Goal: Task Accomplishment & Management: Manage account settings

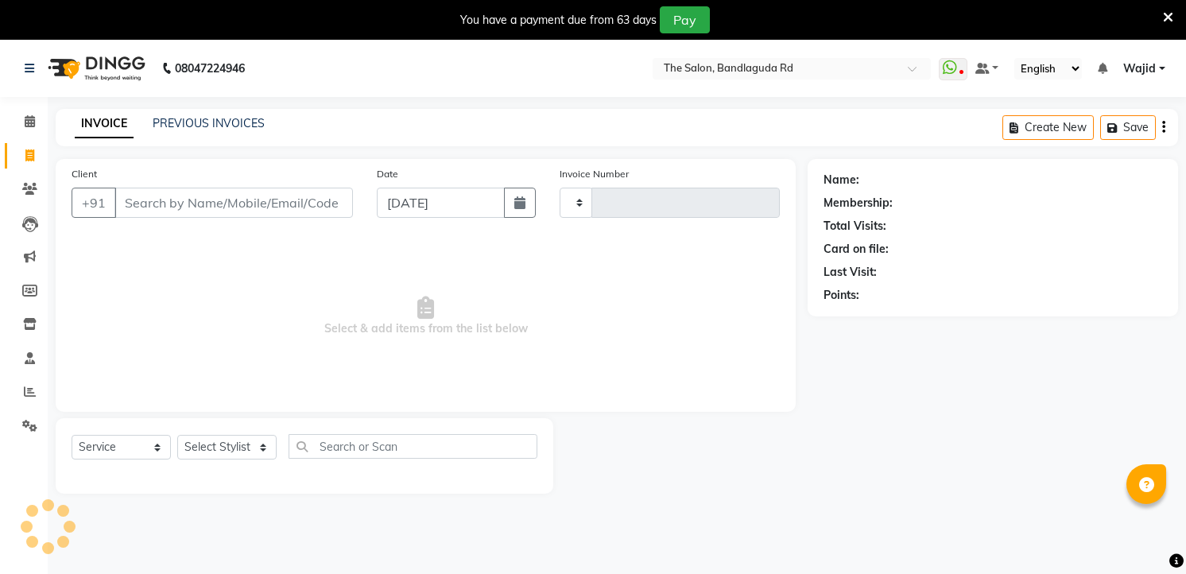
select select "service"
type input "13226"
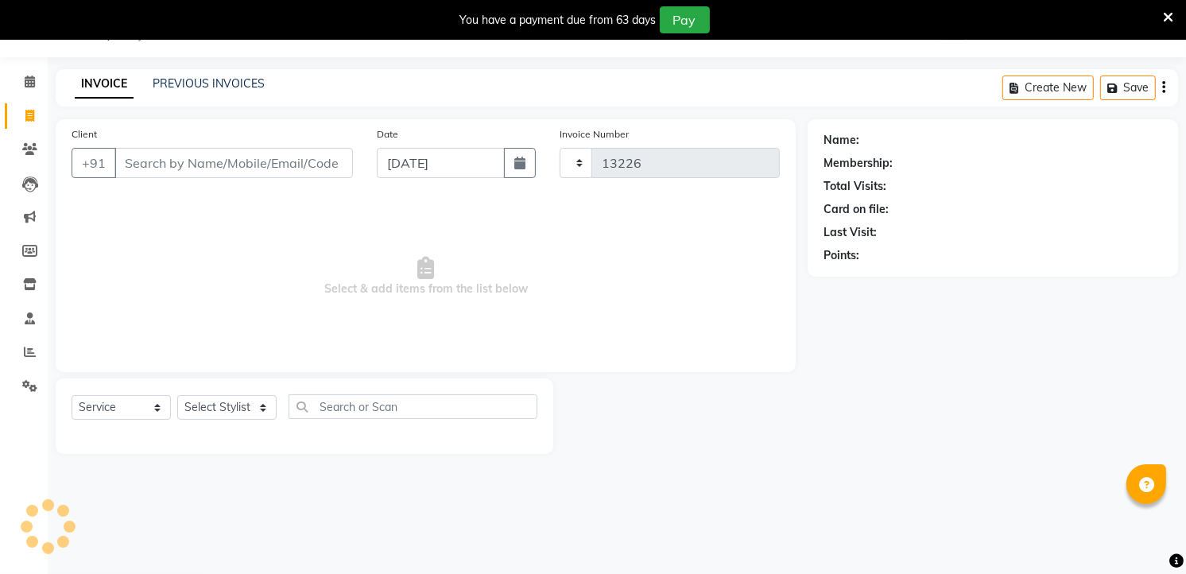
select select "5198"
click at [238, 395] on select "Select Stylist" at bounding box center [226, 407] width 99 height 25
click at [217, 398] on select "Select Stylist AIJAZ fazil imran kasim mohsin rasheed sameer Shadab TALIB Tasle…" at bounding box center [226, 407] width 99 height 25
click at [216, 398] on select "Select Stylist AIJAZ fazil imran kasim mohsin rasheed sameer Shadab TALIB Tasle…" at bounding box center [226, 407] width 99 height 25
select select "65400"
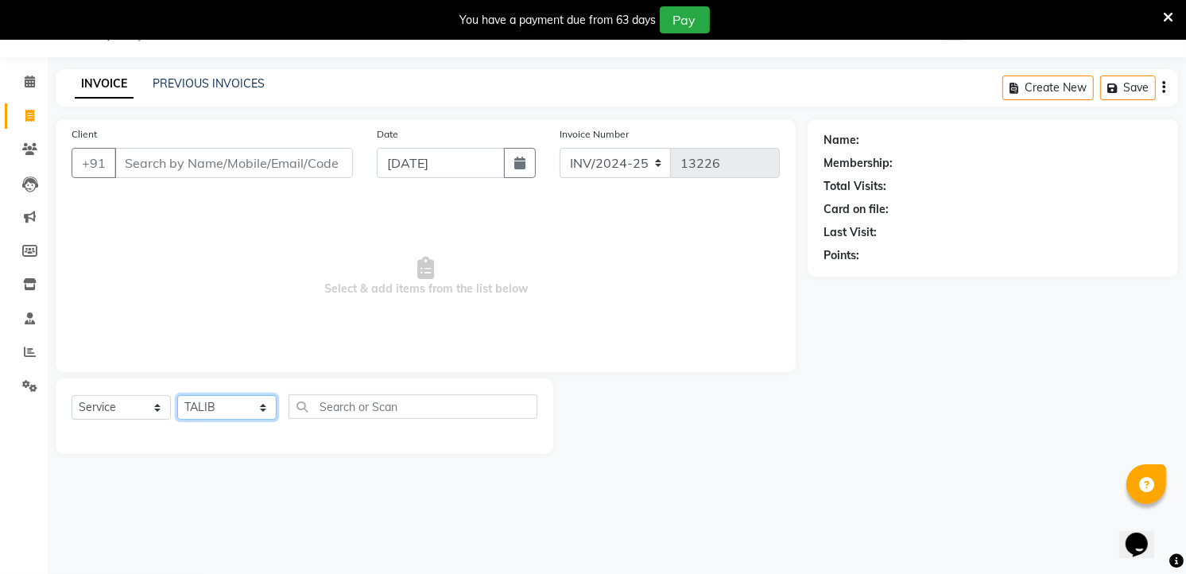
click at [177, 396] on select "Select Stylist AIJAZ fazil imran kasim mohsin rasheed sameer Shadab TALIB Tasle…" at bounding box center [226, 407] width 99 height 25
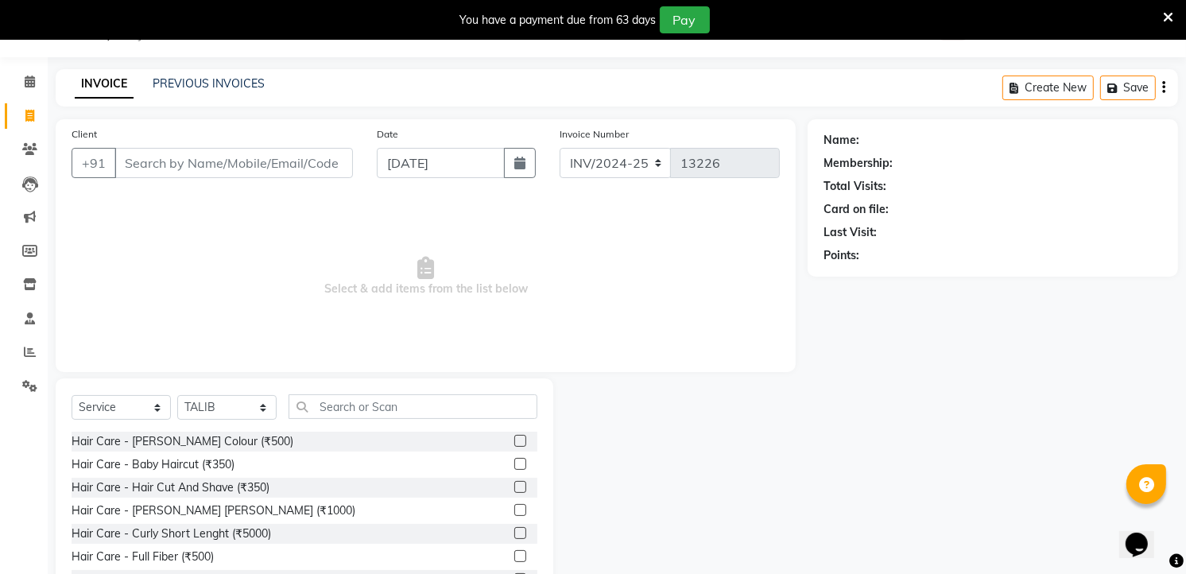
click at [418, 391] on div "Select Service Product Membership Package Voucher Prepaid Gift Card Select Styl…" at bounding box center [305, 495] width 498 height 235
click at [417, 407] on input "text" at bounding box center [413, 406] width 249 height 25
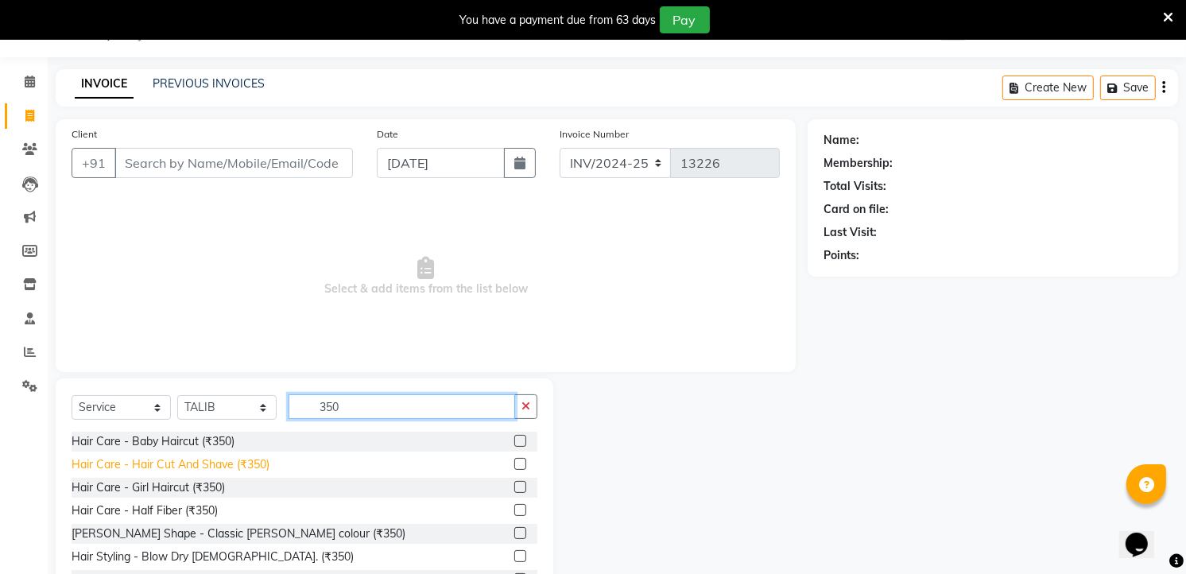
type input "350"
click at [236, 467] on div "Hair Care - Hair Cut And Shave (₹350)" at bounding box center [171, 464] width 198 height 17
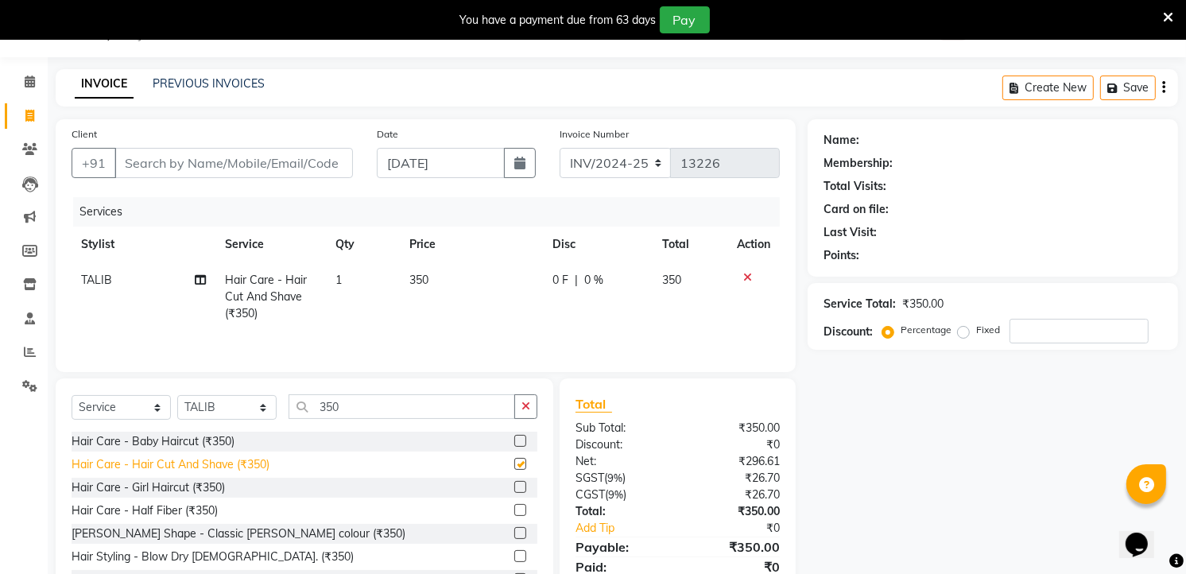
checkbox input "false"
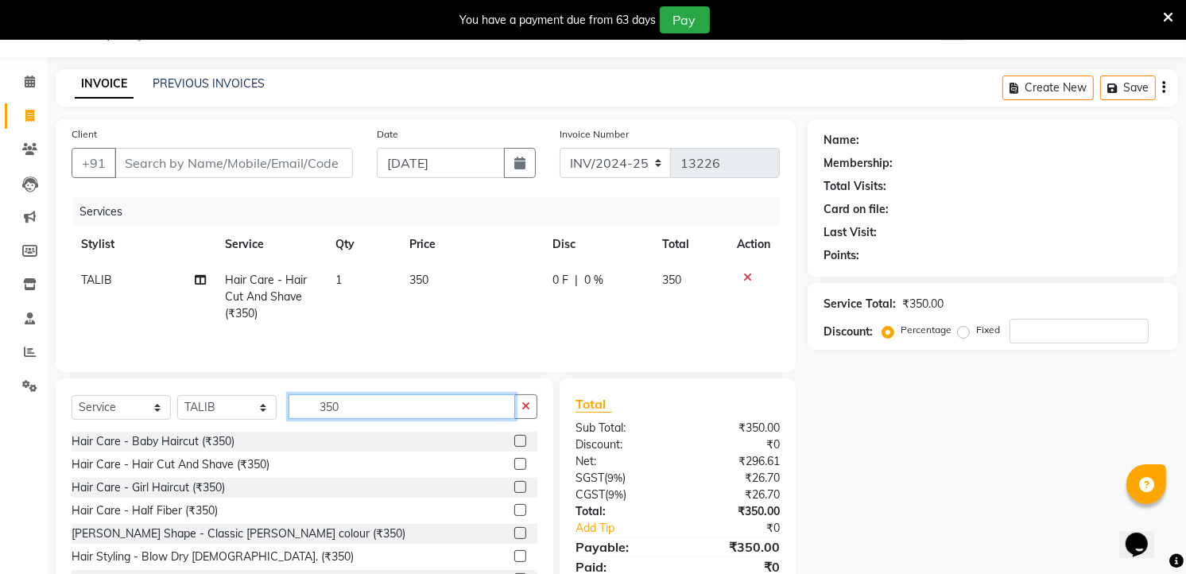
click at [411, 401] on input "350" at bounding box center [402, 406] width 227 height 25
type input "3"
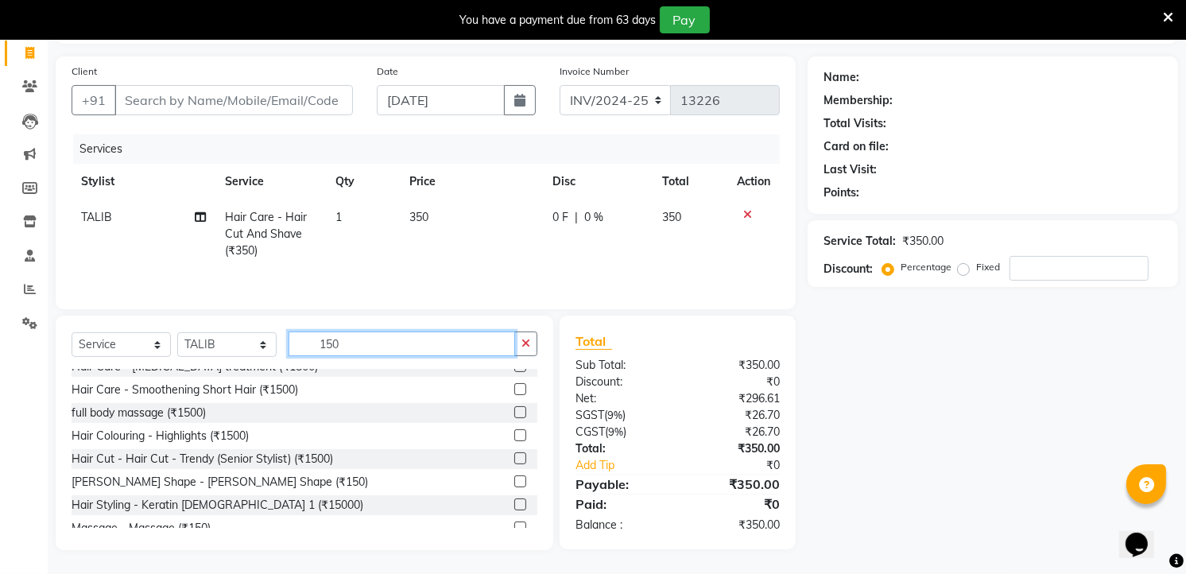
scroll to position [25, 0]
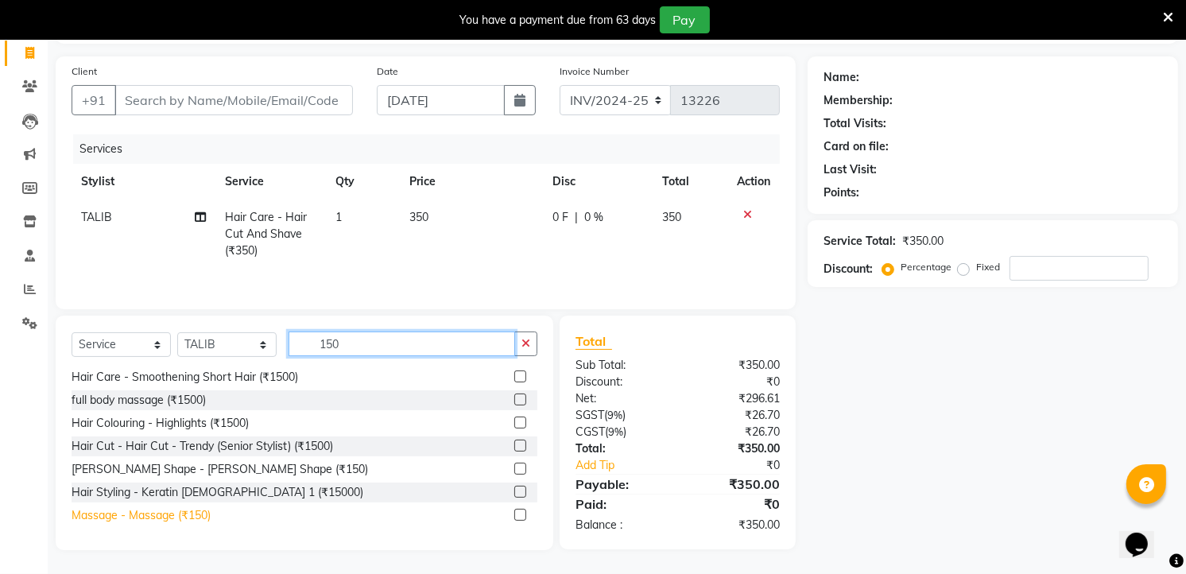
type input "150"
click at [185, 507] on div "Massage - Massage (₹150)" at bounding box center [141, 515] width 139 height 17
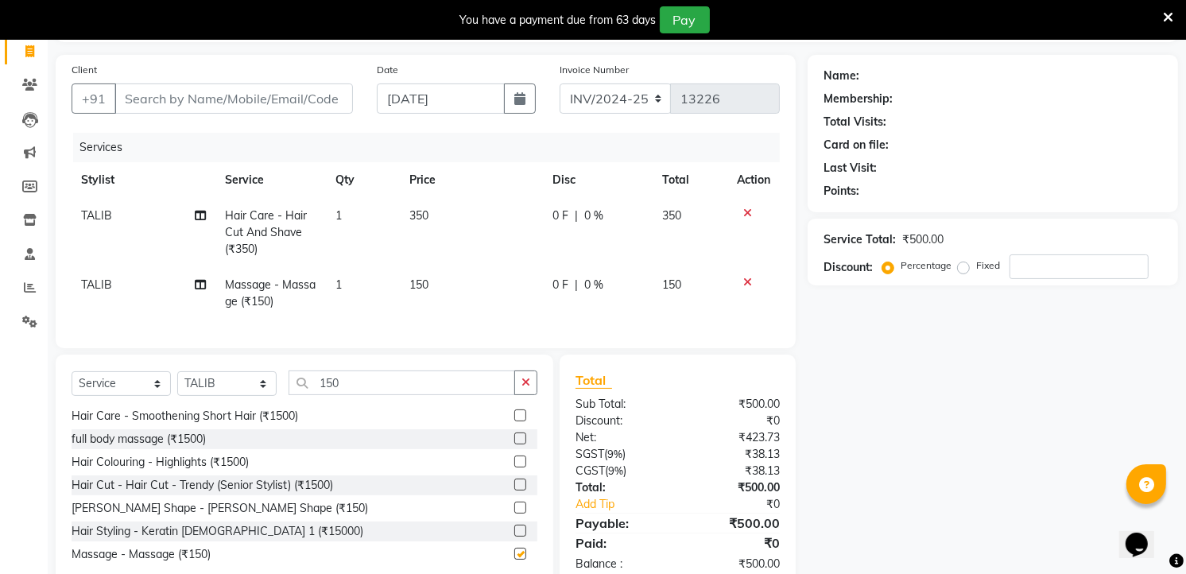
checkbox input "false"
click at [183, 106] on input "Client" at bounding box center [233, 98] width 238 height 30
type input "7"
type input "0"
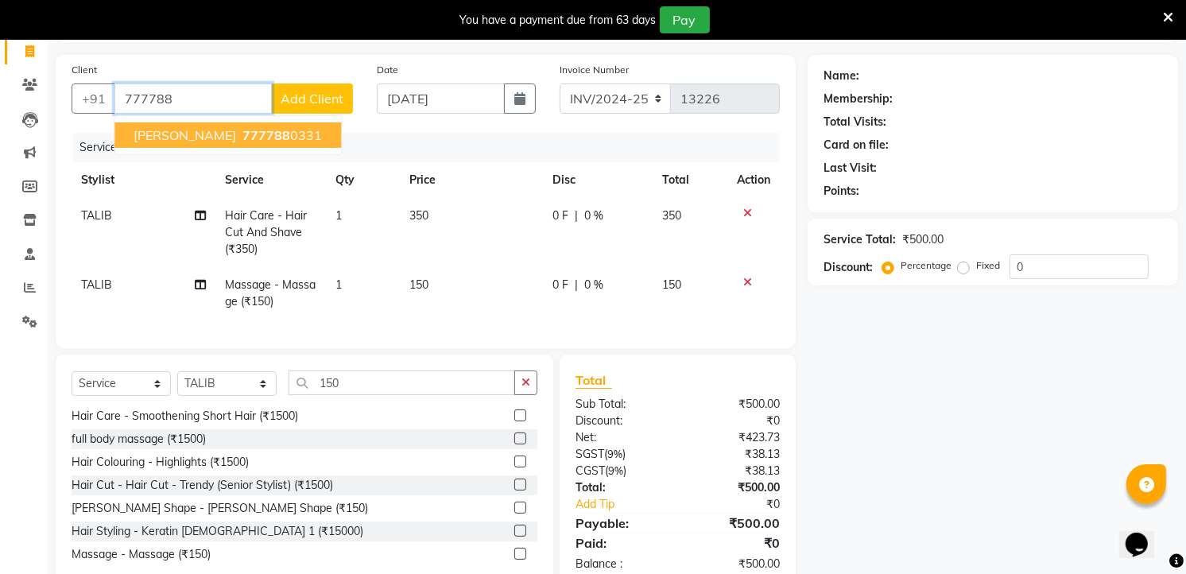
click at [250, 134] on ngb-highlight "777788 0331" at bounding box center [280, 135] width 83 height 16
type input "7777880331"
select select "1: Object"
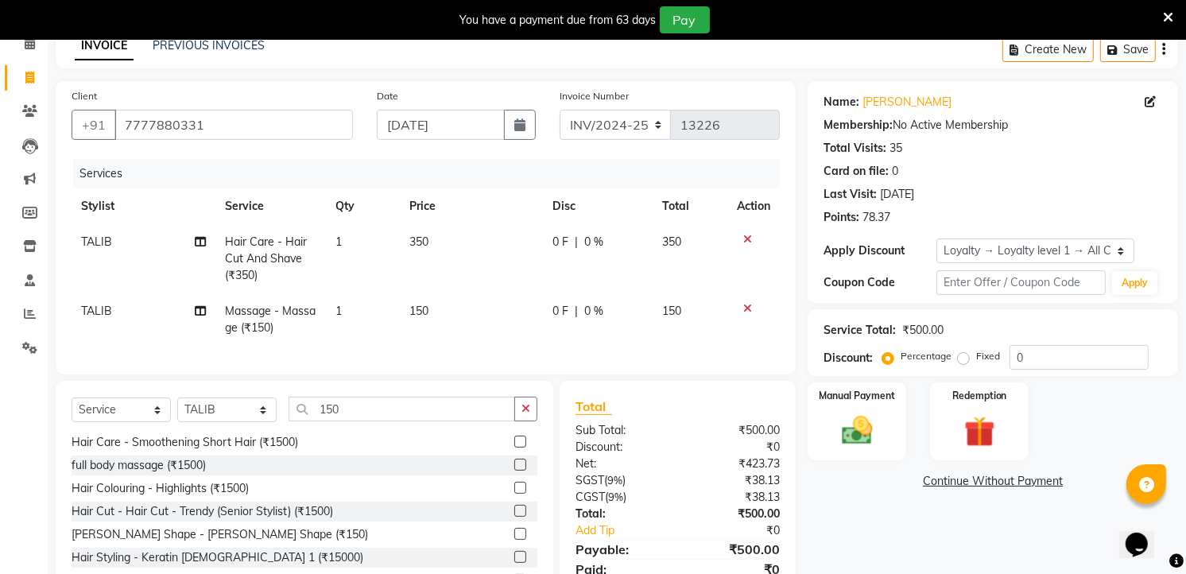
scroll to position [156, 0]
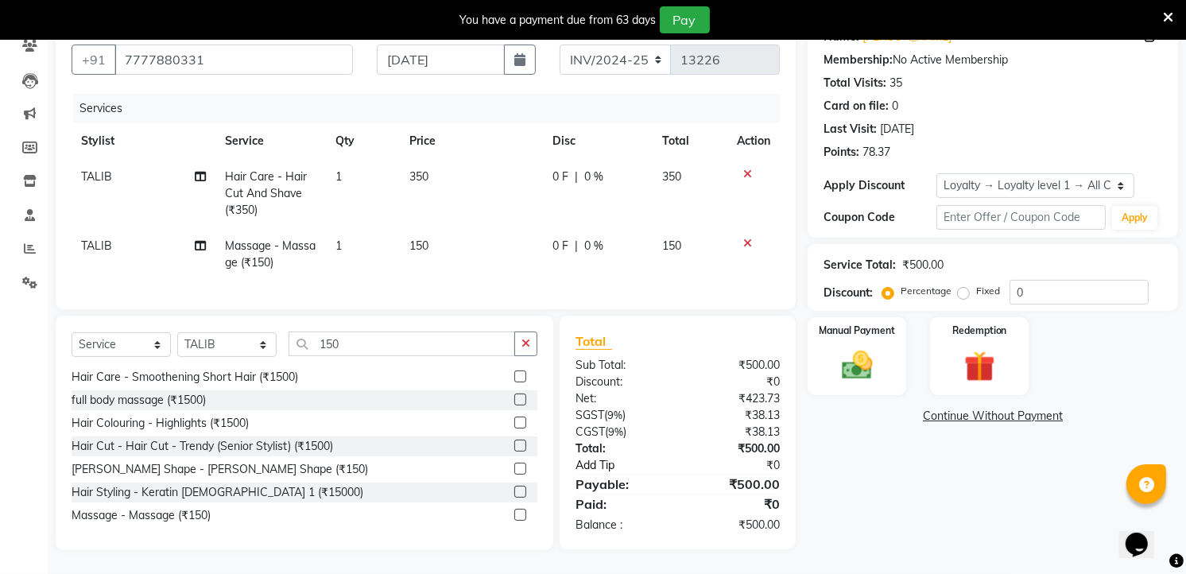
click at [590, 470] on link "Add Tip" at bounding box center [631, 465] width 134 height 17
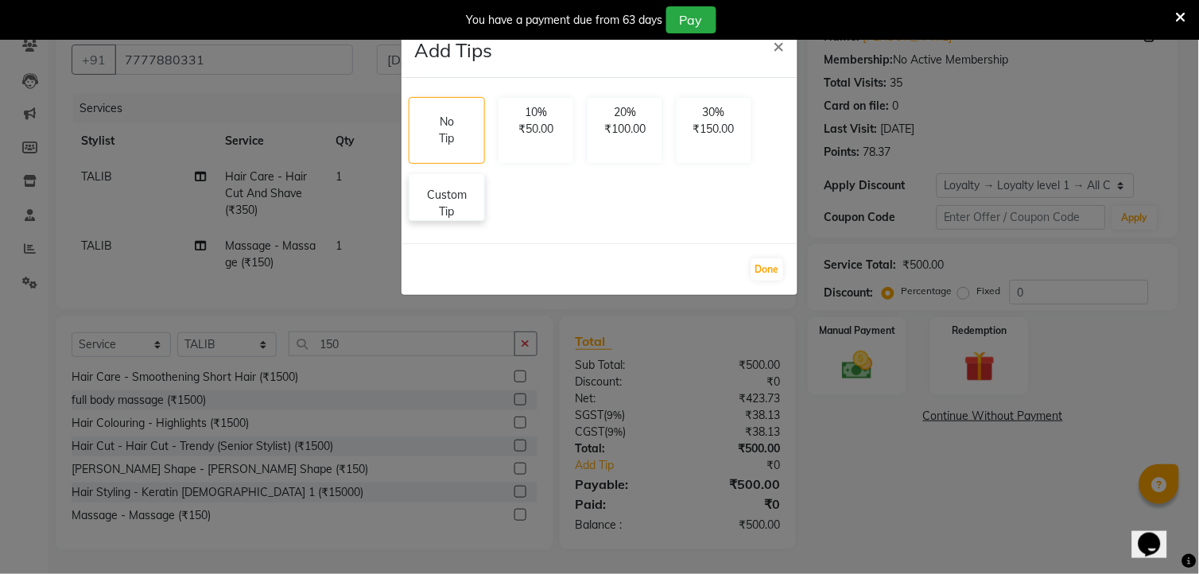
click at [432, 202] on p "Custom Tip" at bounding box center [447, 203] width 56 height 33
select select "65400"
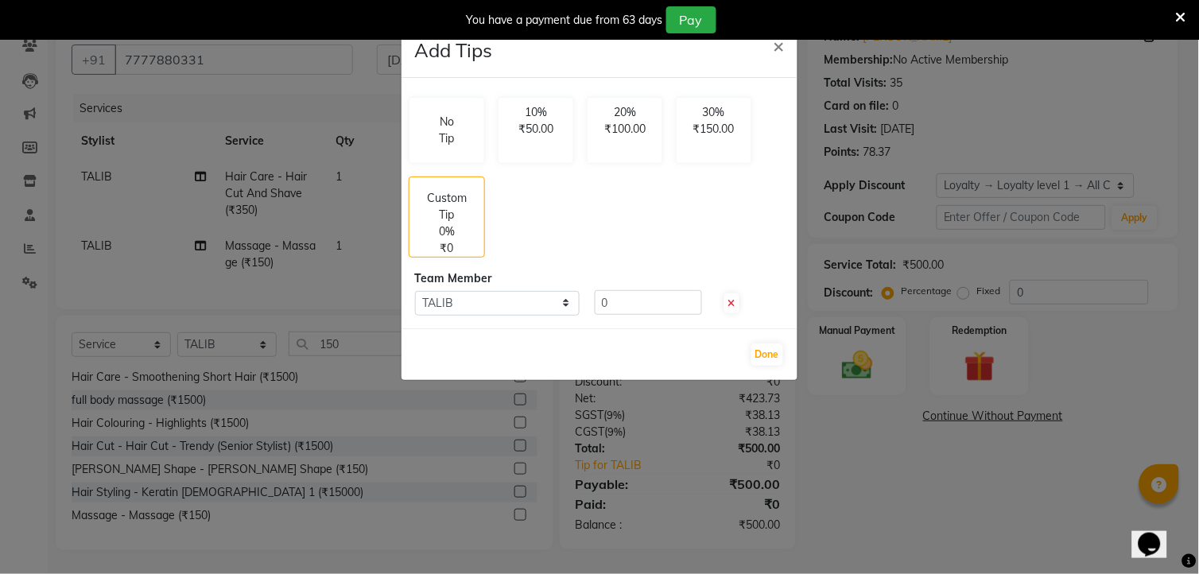
click at [661, 316] on div "No Tip 10% ₹50.00 20% ₹100.00 30% ₹150.00 Custom Tip 0% ₹0 Team Member Select T…" at bounding box center [599, 203] width 396 height 250
click at [661, 305] on input "0" at bounding box center [648, 302] width 107 height 25
type input "50"
click at [762, 361] on button "Done" at bounding box center [767, 354] width 32 height 22
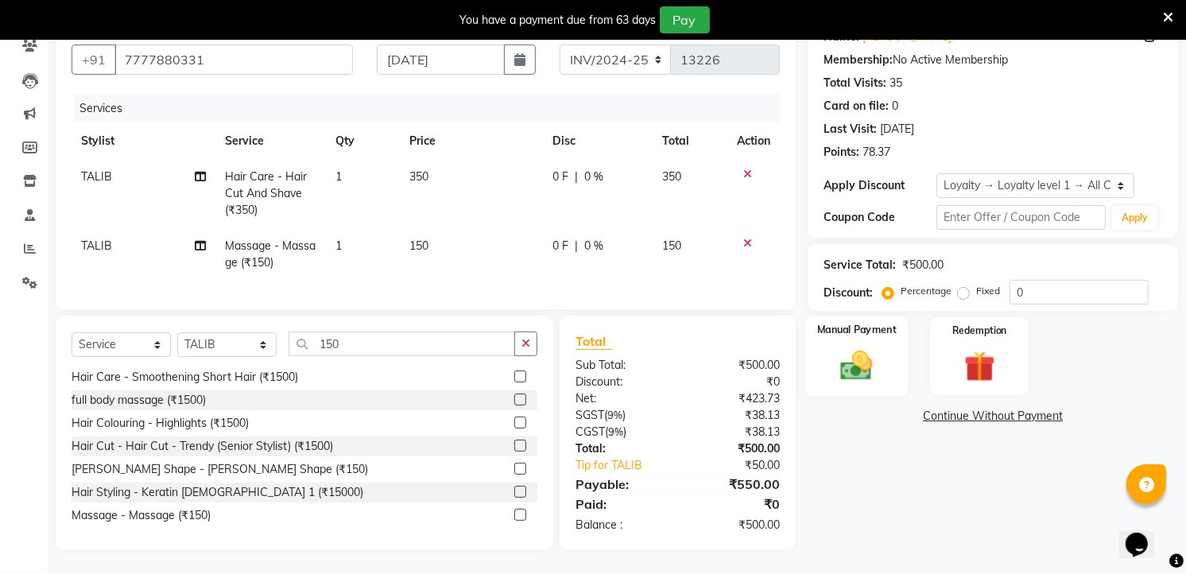
drag, startPoint x: 868, startPoint y: 347, endPoint x: 910, endPoint y: 352, distance: 42.4
click at [870, 347] on img at bounding box center [857, 365] width 50 height 36
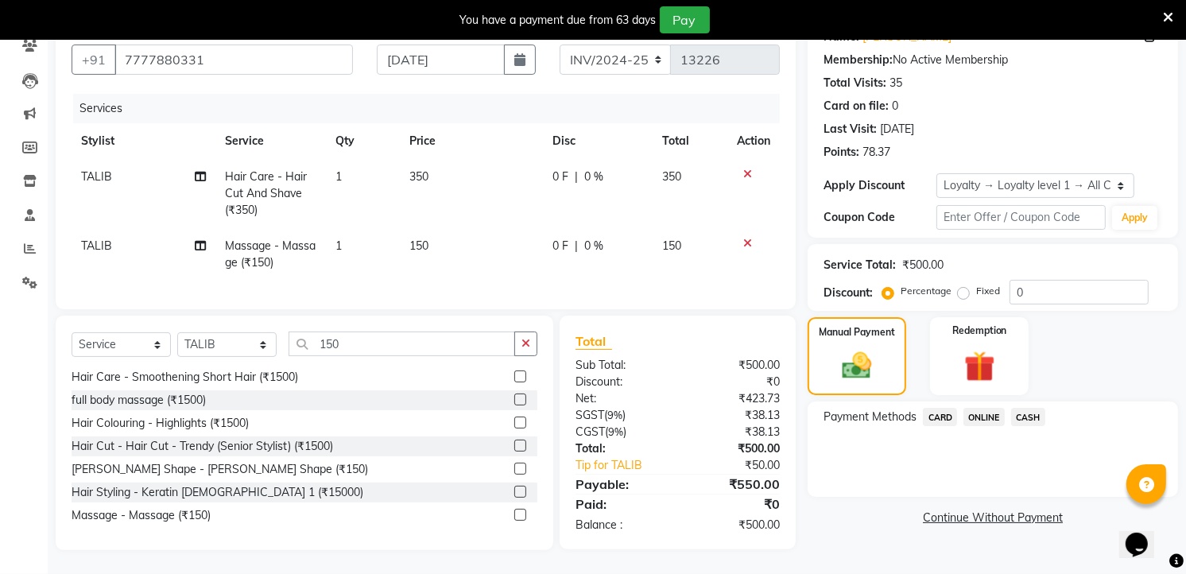
click at [986, 401] on div "Payment Methods CARD ONLINE CASH" at bounding box center [993, 448] width 370 height 95
drag, startPoint x: 976, startPoint y: 394, endPoint x: 982, endPoint y: 401, distance: 9.7
click at [981, 408] on span "ONLINE" at bounding box center [983, 417] width 41 height 18
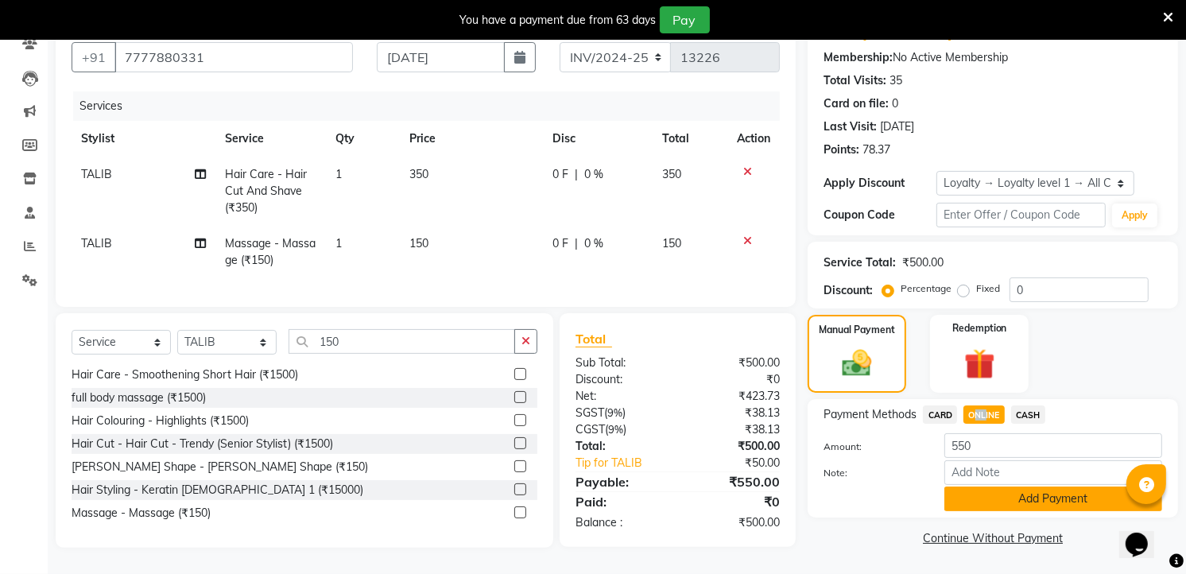
drag, startPoint x: 982, startPoint y: 401, endPoint x: 988, endPoint y: 494, distance: 92.4
click at [988, 494] on button "Add Payment" at bounding box center [1053, 499] width 218 height 25
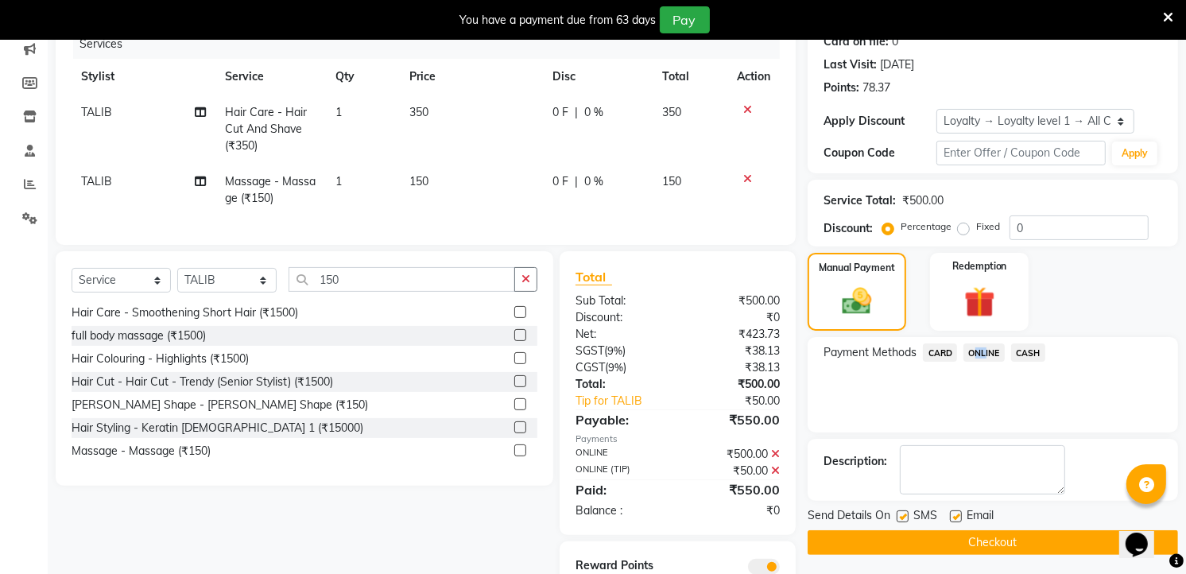
scroll to position [284, 0]
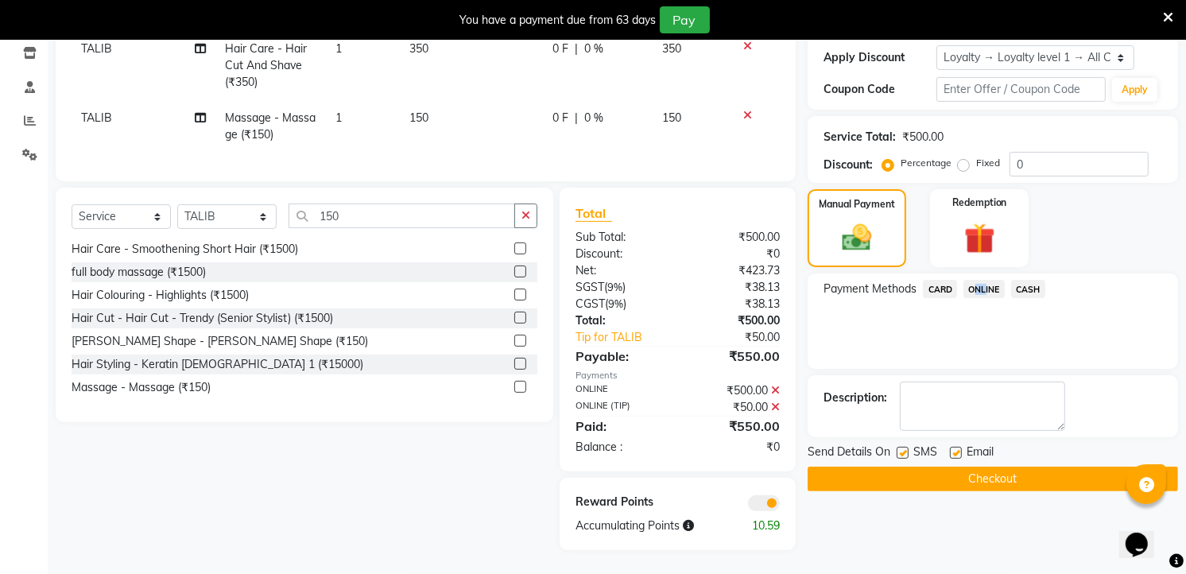
click at [976, 467] on button "Checkout" at bounding box center [993, 479] width 370 height 25
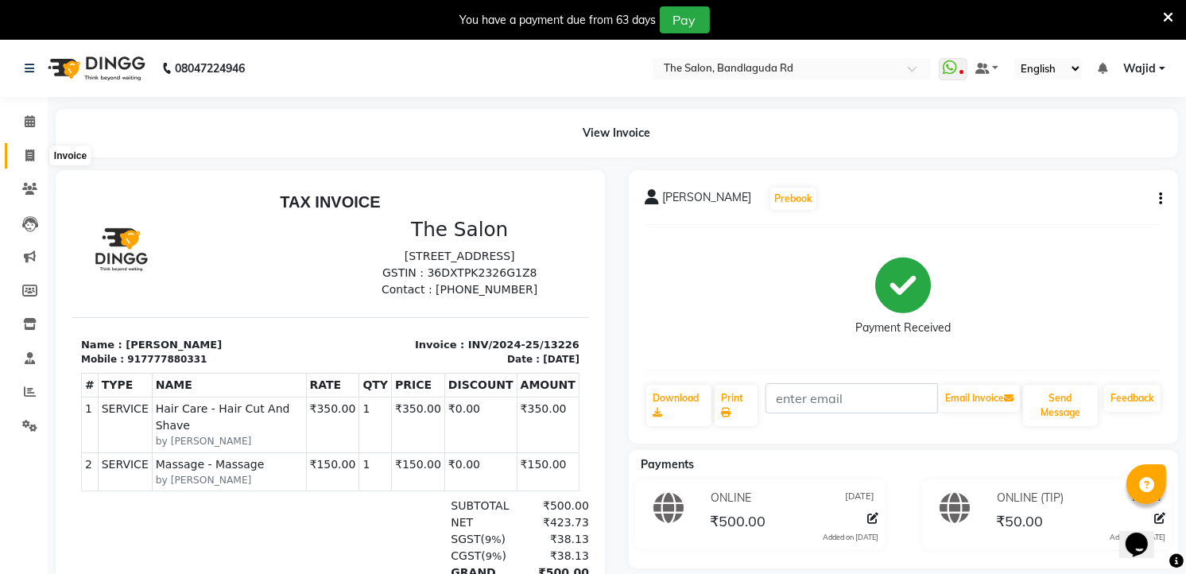
click at [32, 161] on icon at bounding box center [29, 155] width 9 height 12
select select "service"
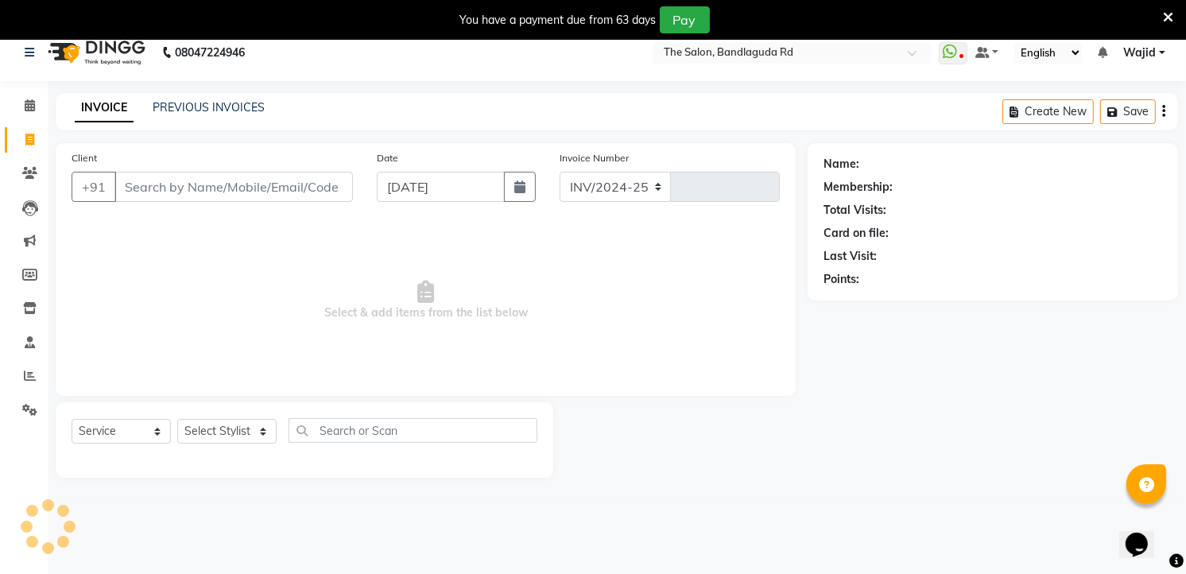
select select "5198"
type input "13227"
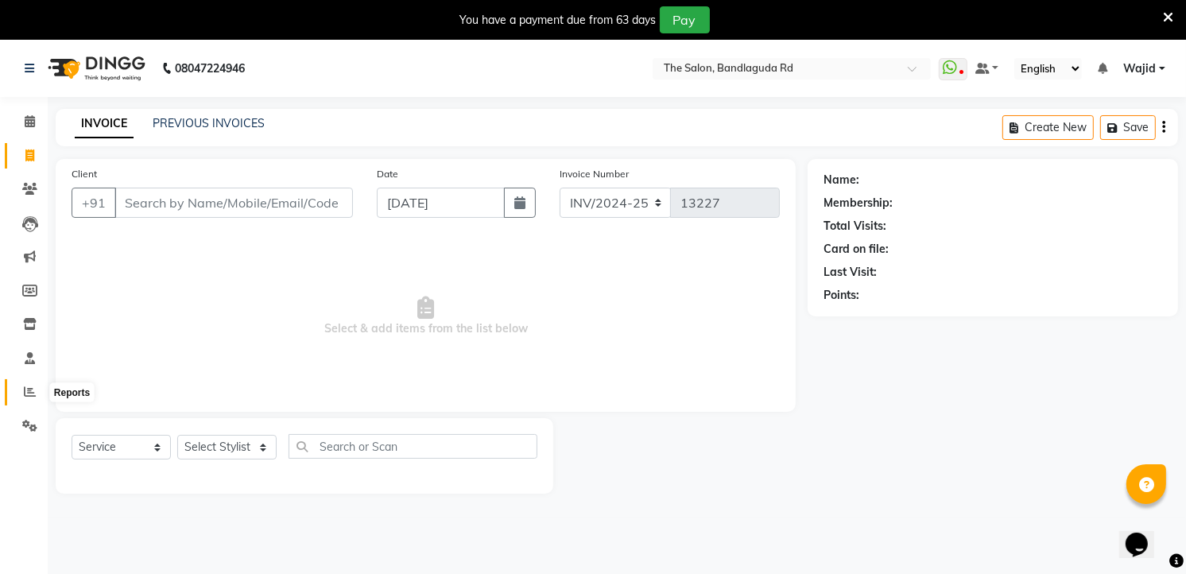
click at [26, 390] on icon at bounding box center [30, 392] width 12 height 12
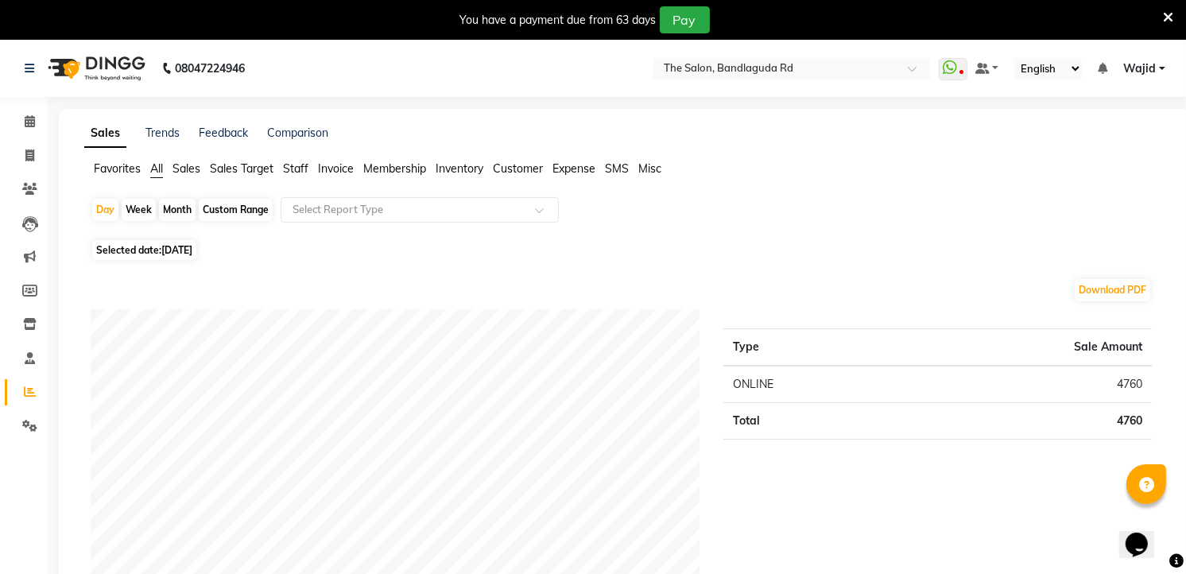
click at [1163, 12] on icon at bounding box center [1168, 17] width 10 height 14
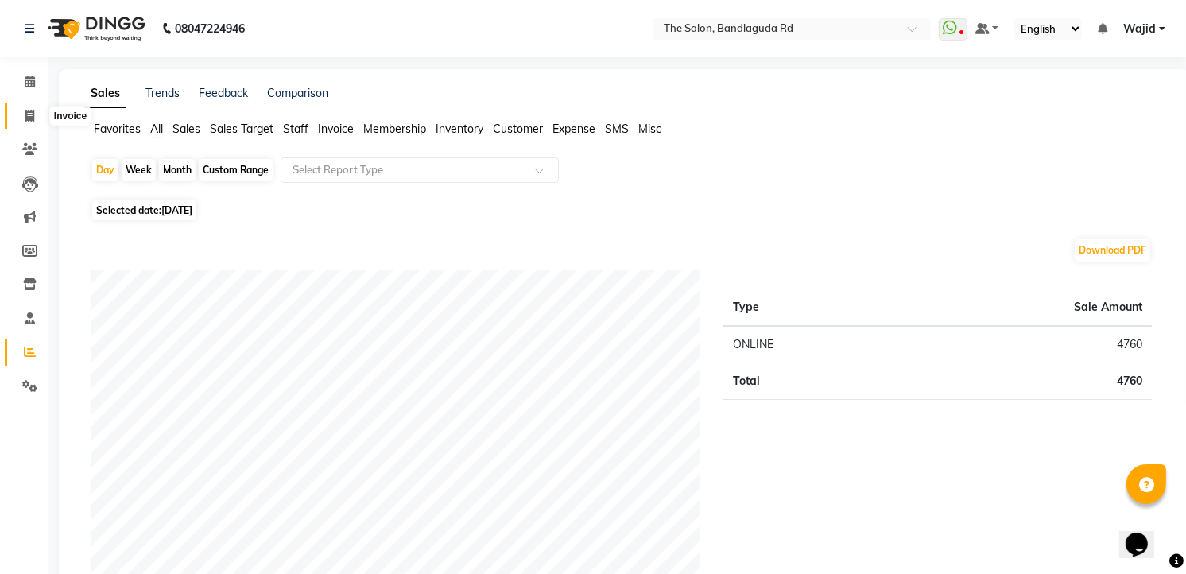
click at [32, 119] on icon at bounding box center [29, 116] width 9 height 12
select select "service"
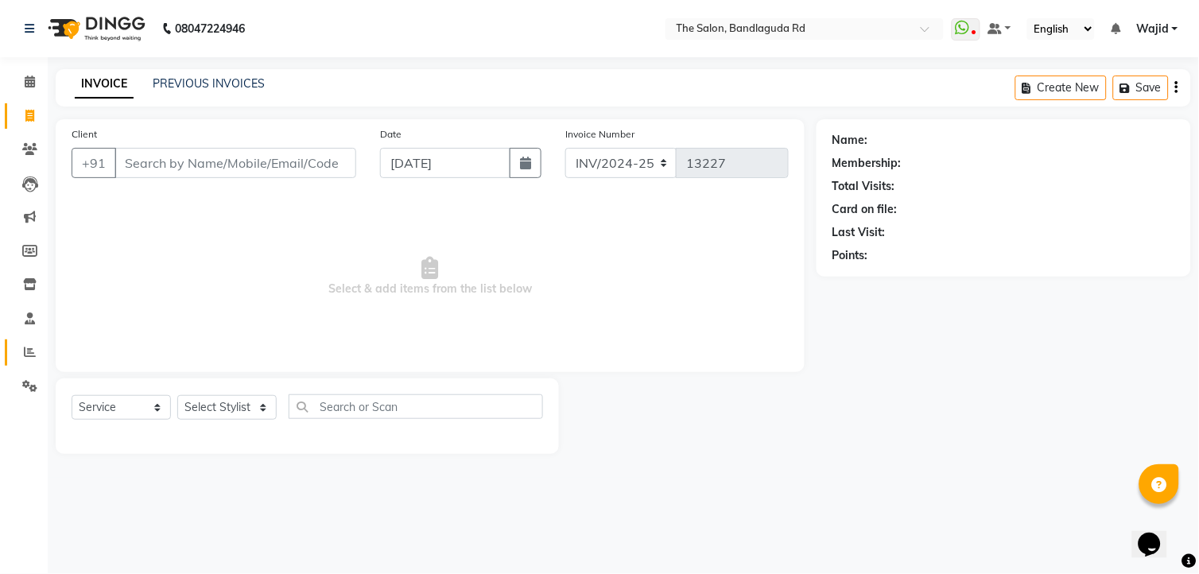
click at [17, 348] on span at bounding box center [30, 352] width 28 height 18
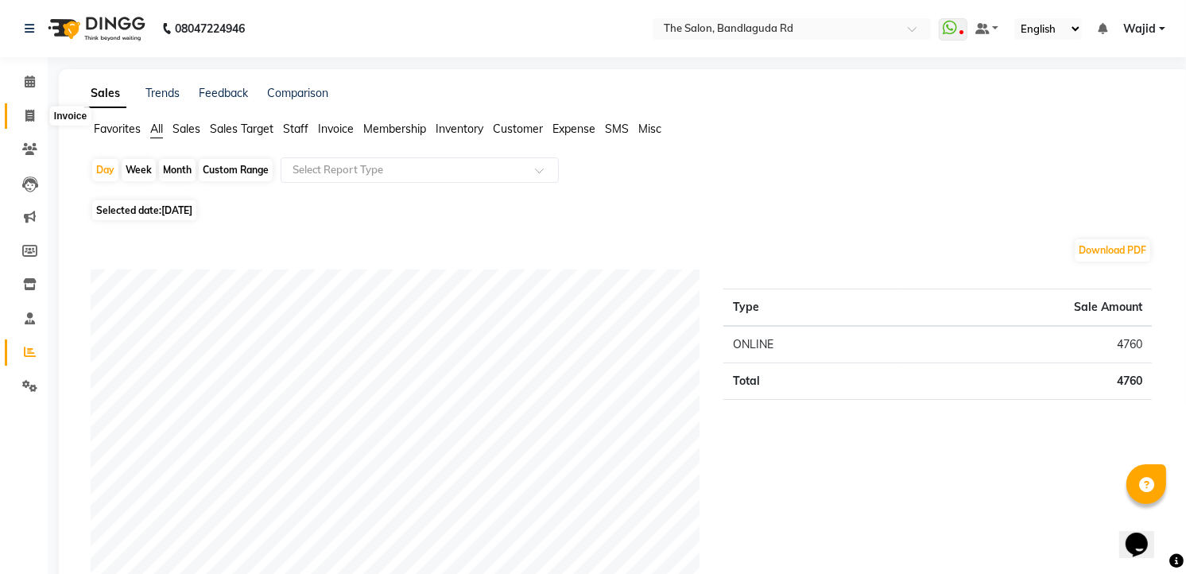
click at [40, 114] on span at bounding box center [30, 116] width 28 height 18
select select "service"
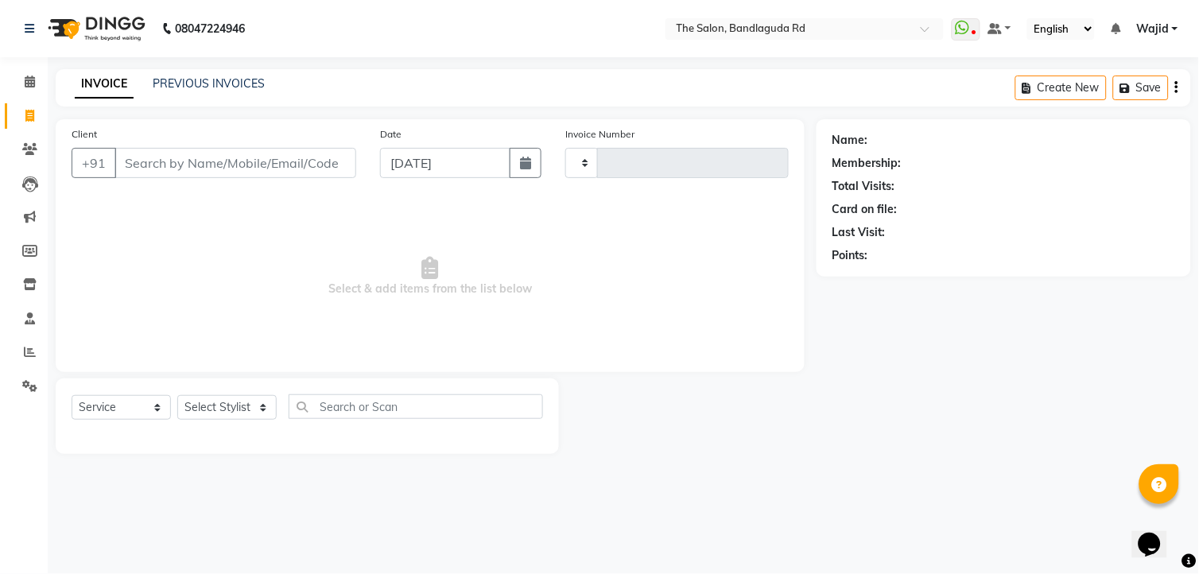
type input "13227"
select select "5198"
click at [327, 162] on input "Client" at bounding box center [235, 163] width 242 height 30
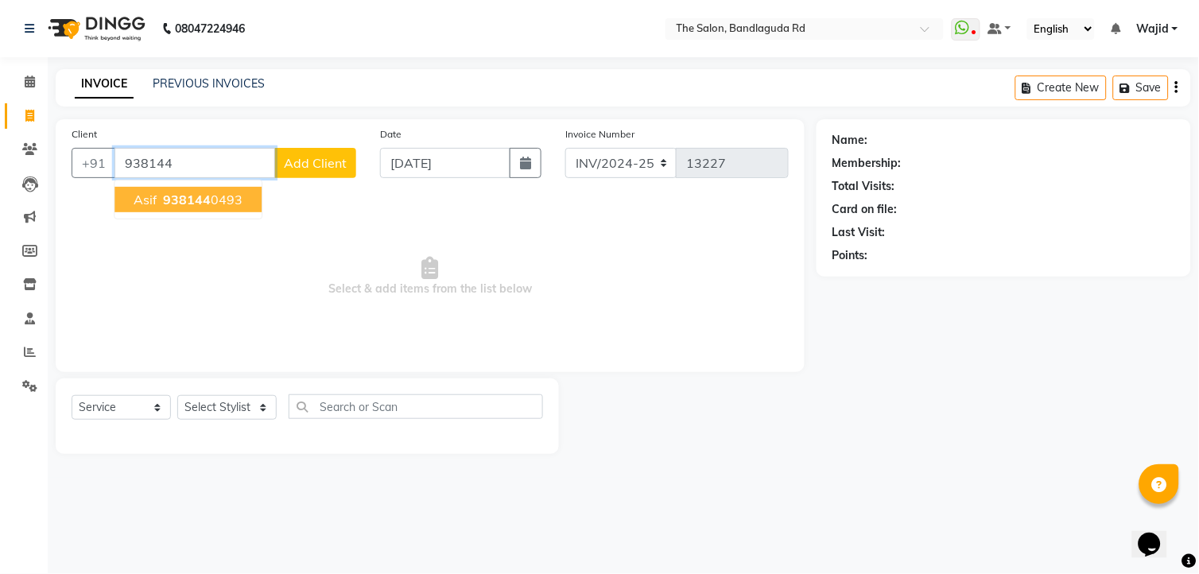
click at [197, 199] on span "938144" at bounding box center [187, 200] width 48 height 16
type input "9381440493"
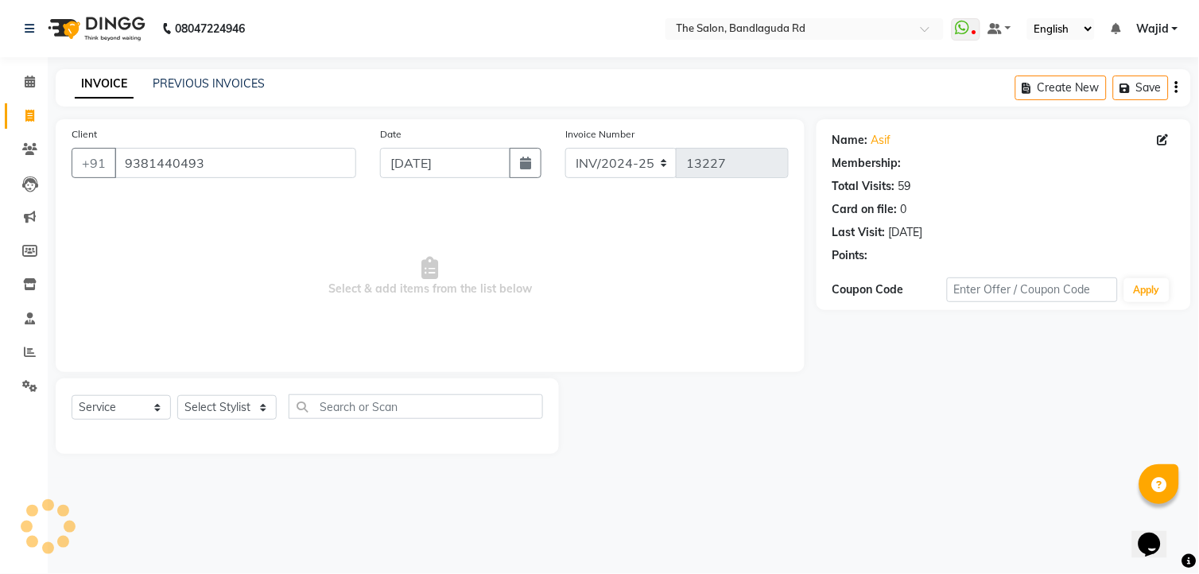
select select "2: Object"
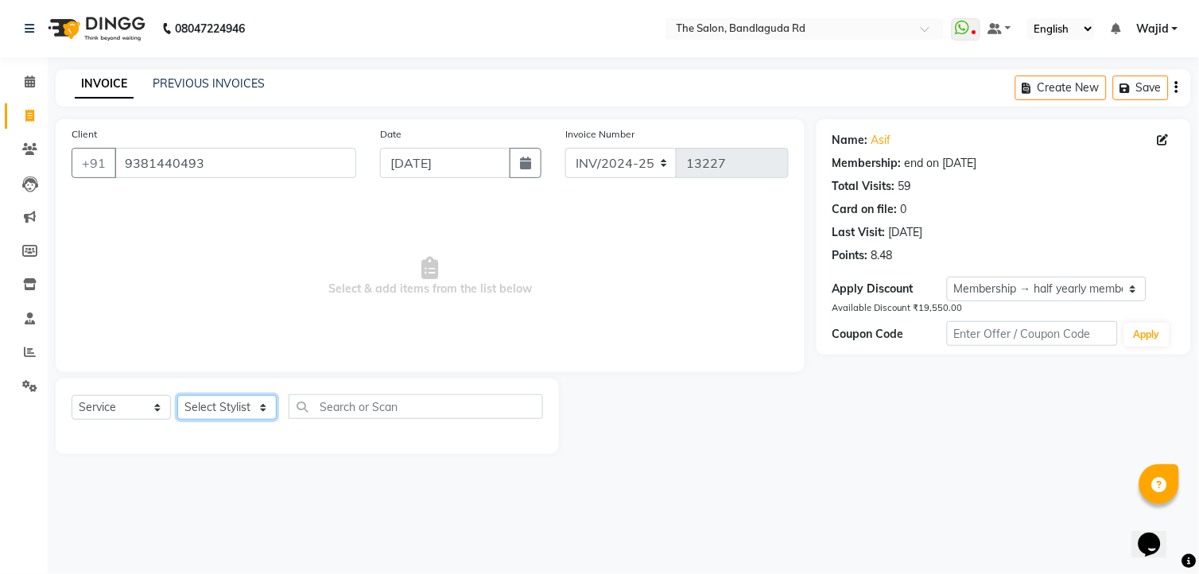
click at [242, 412] on select "Select Stylist AIJAZ fazil imran kasim mohsin rasheed sameer Shadab TALIB Tasle…" at bounding box center [226, 407] width 99 height 25
select select "65400"
click at [177, 396] on select "Select Stylist AIJAZ fazil imran kasim mohsin rasheed sameer Shadab TALIB Tasle…" at bounding box center [226, 407] width 99 height 25
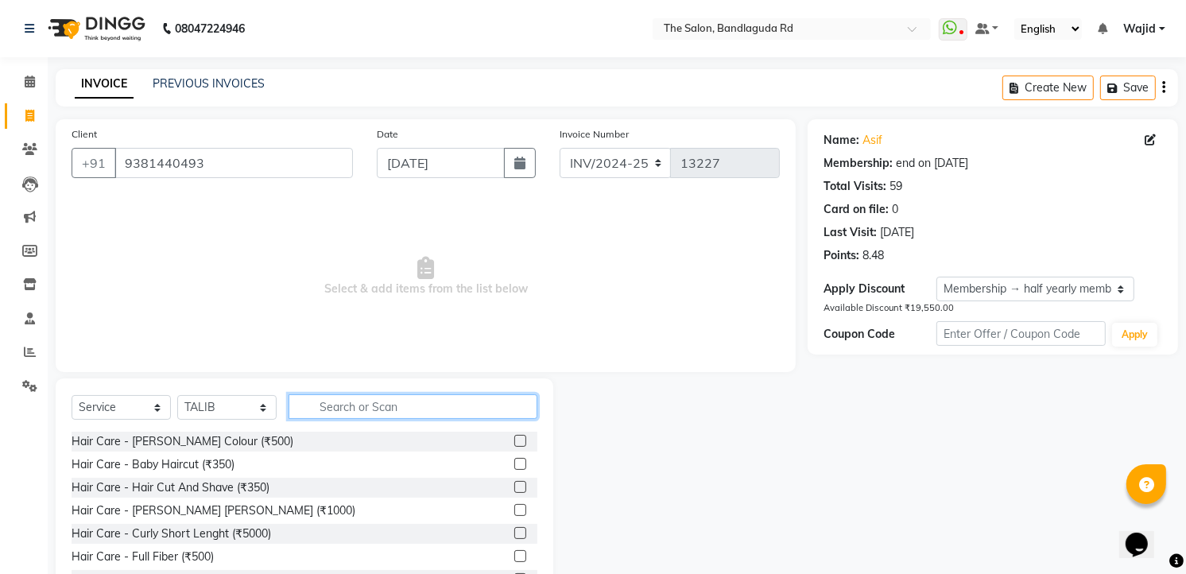
click at [327, 405] on input "text" at bounding box center [413, 406] width 249 height 25
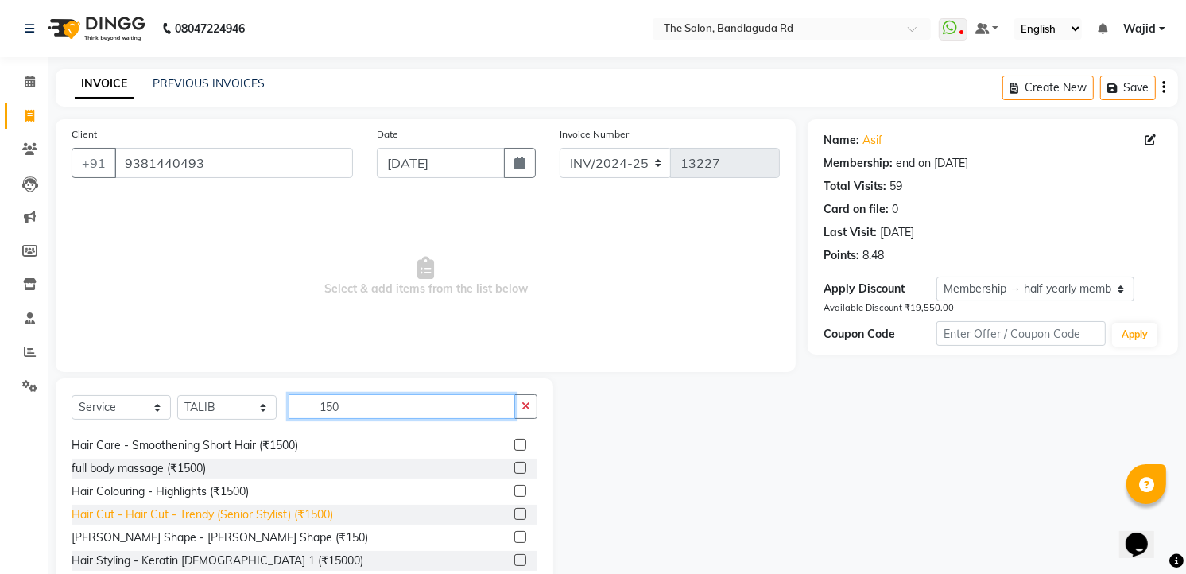
scroll to position [25, 0]
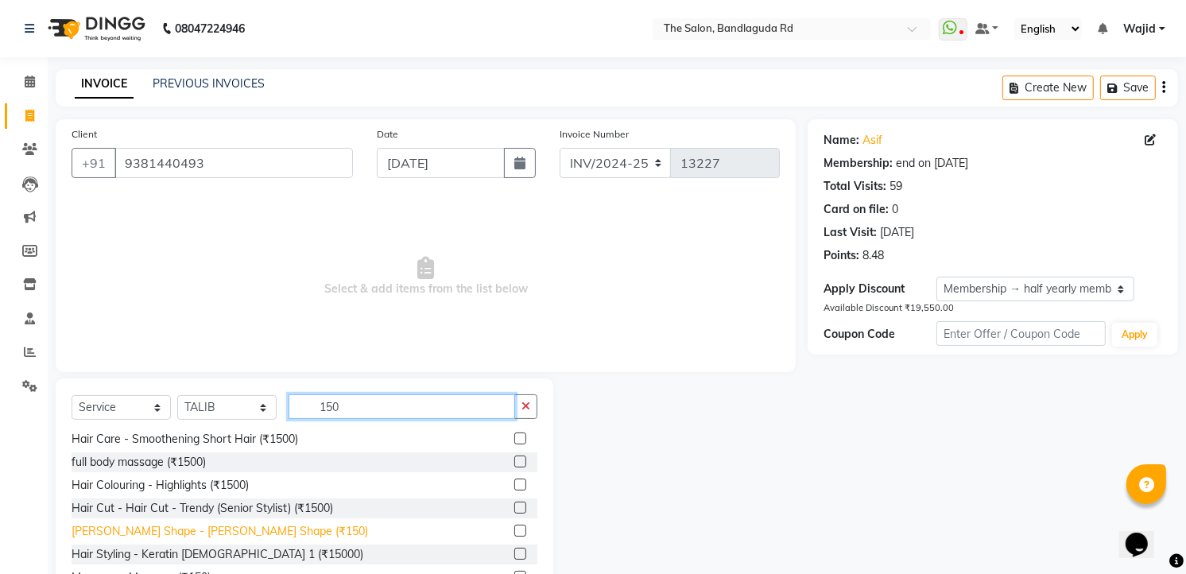
type input "150"
click at [218, 537] on div "[PERSON_NAME] Shape - [PERSON_NAME] Shape (₹150)" at bounding box center [220, 531] width 297 height 17
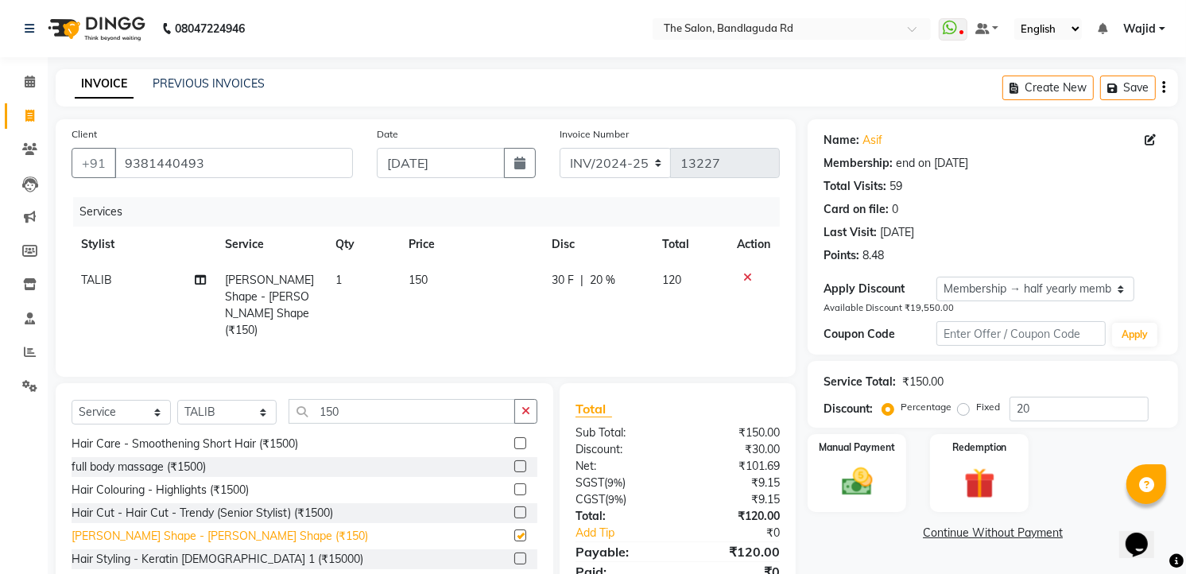
checkbox input "false"
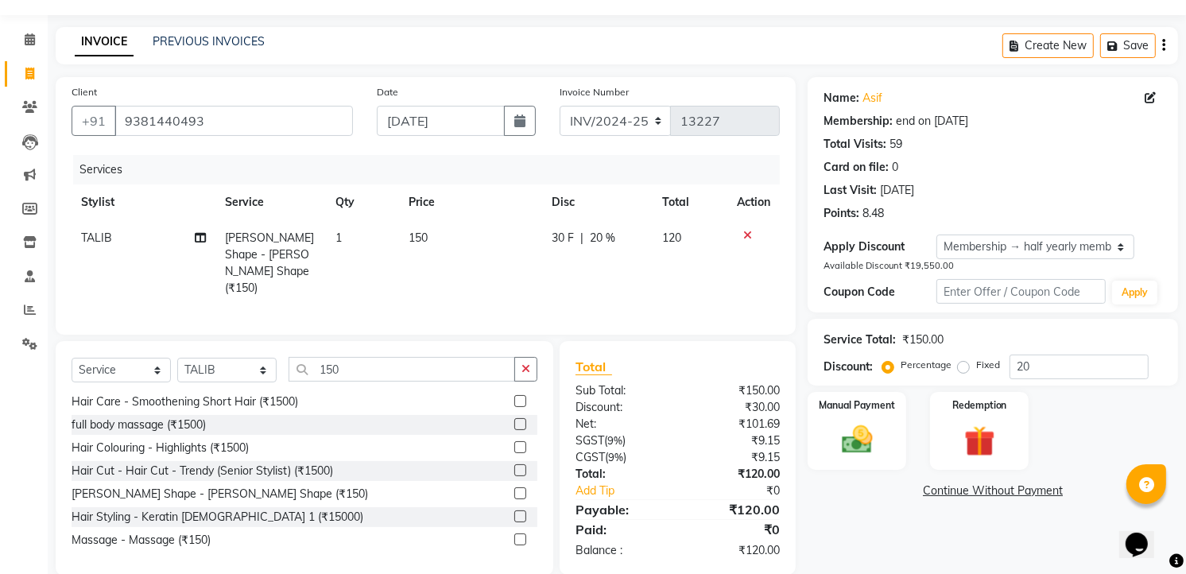
scroll to position [62, 0]
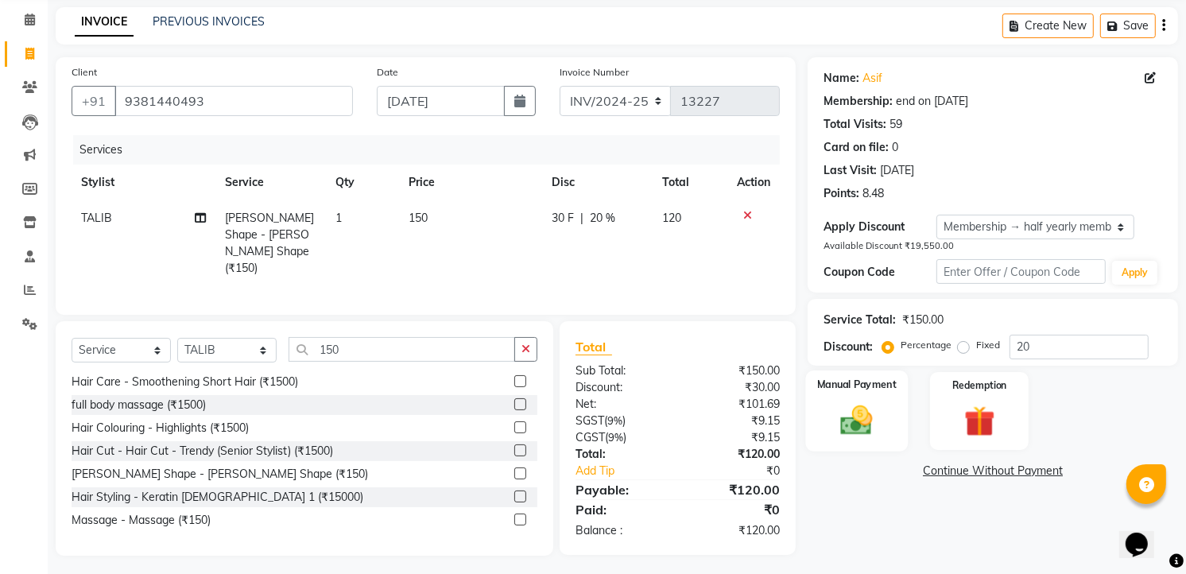
click at [830, 386] on label "Manual Payment" at bounding box center [856, 384] width 79 height 15
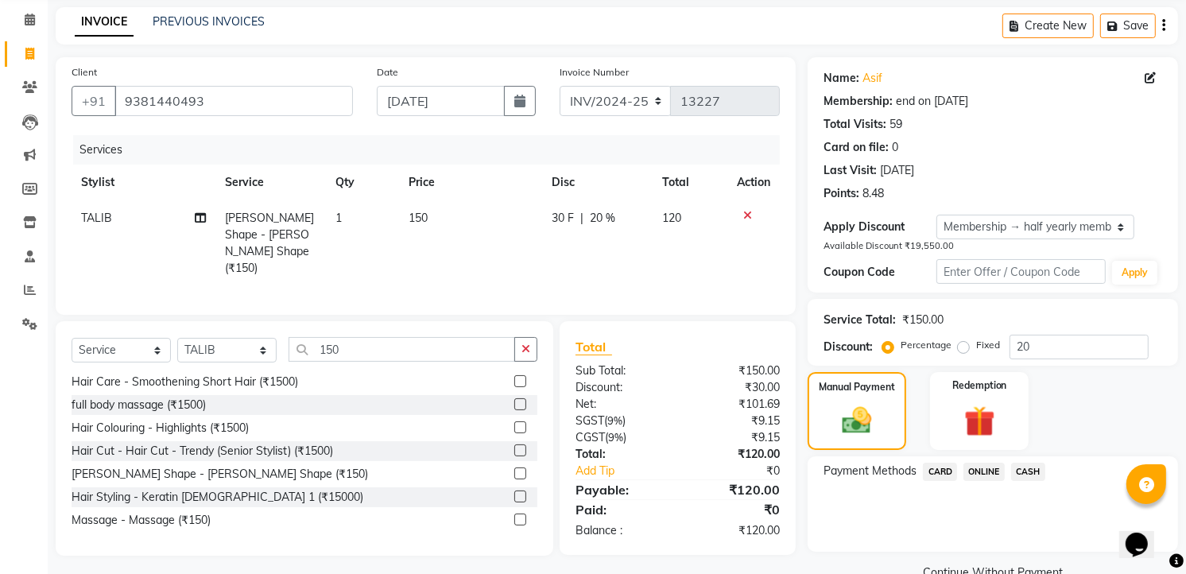
click at [991, 467] on span "ONLINE" at bounding box center [983, 472] width 41 height 18
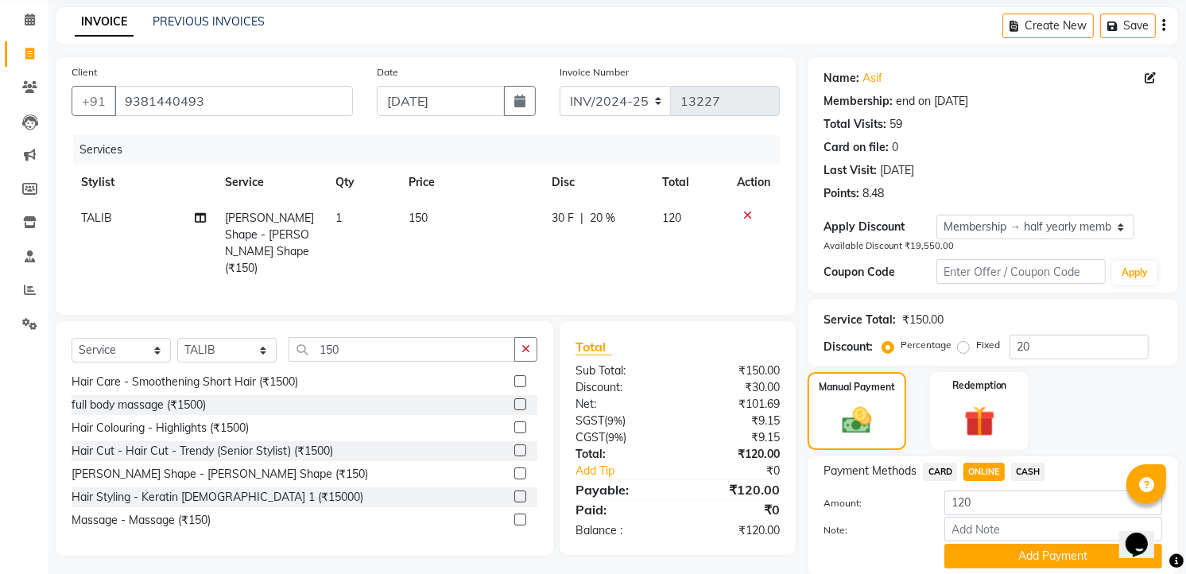
scroll to position [119, 0]
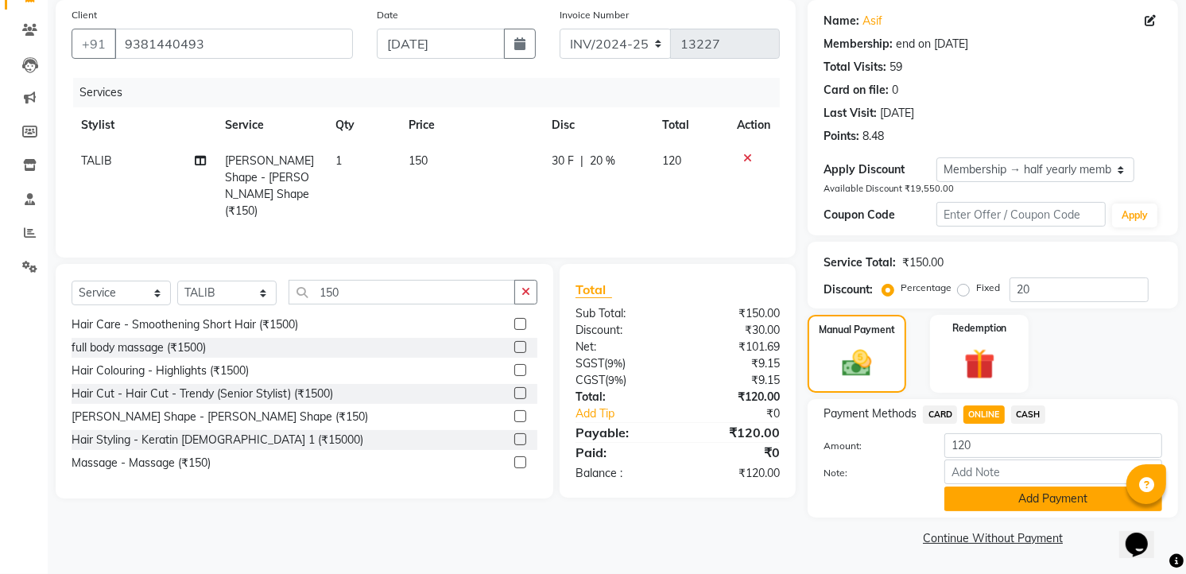
click at [1004, 490] on button "Add Payment" at bounding box center [1053, 499] width 218 height 25
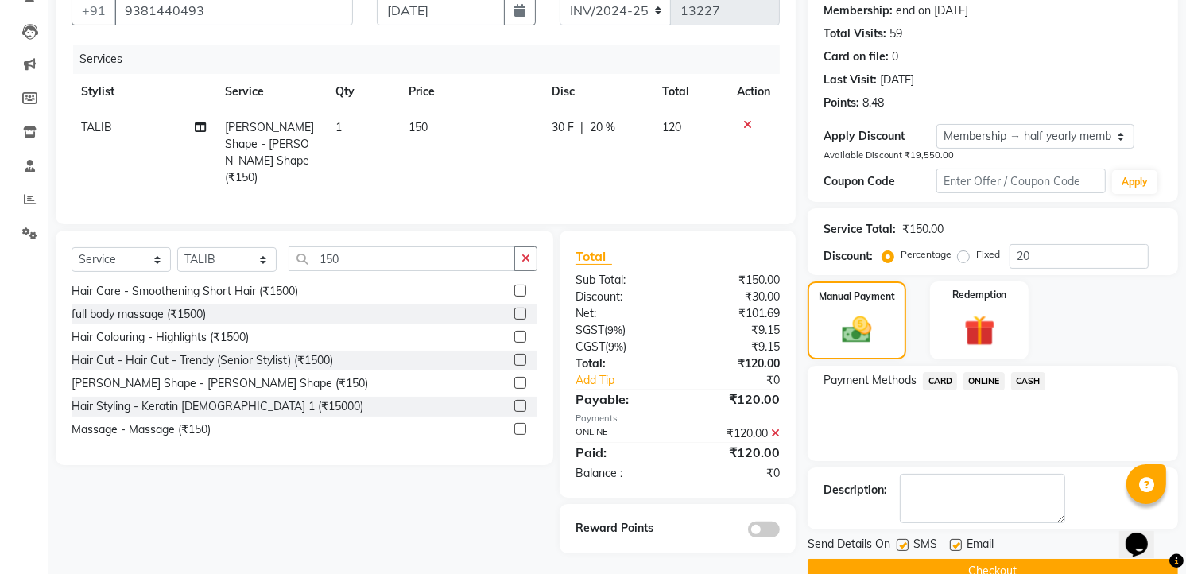
scroll to position [185, 0]
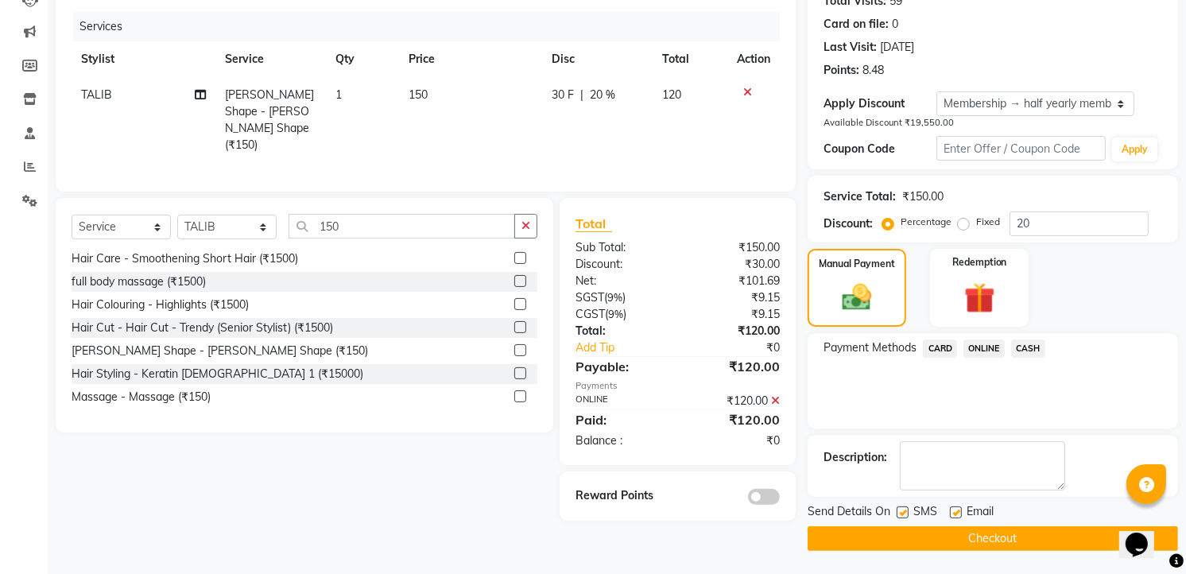
click at [948, 542] on button "Checkout" at bounding box center [993, 538] width 370 height 25
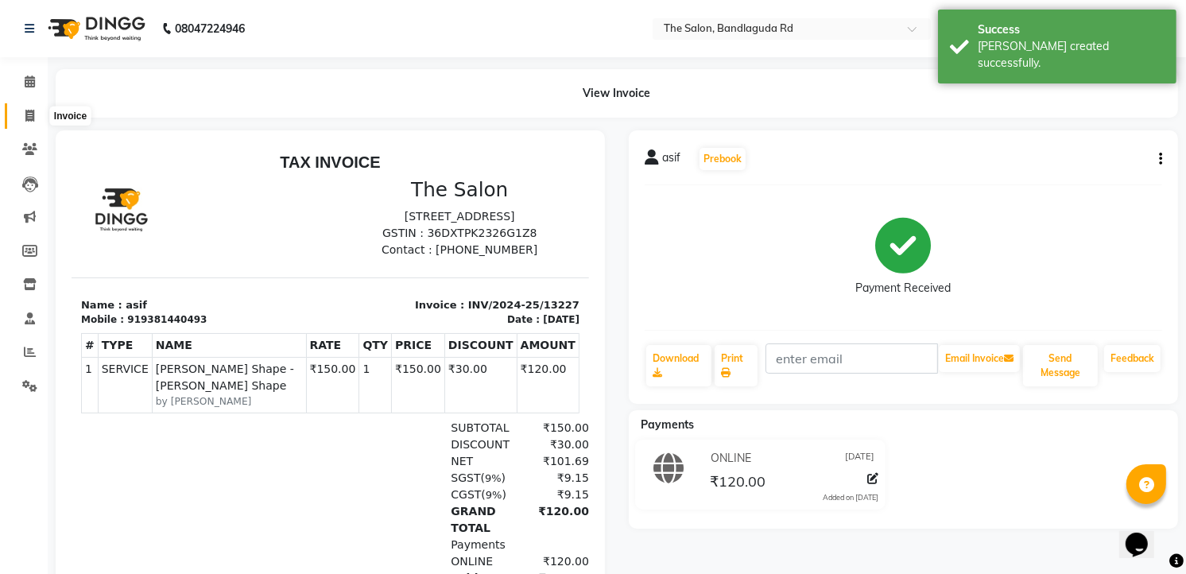
click at [34, 109] on span at bounding box center [30, 116] width 28 height 18
select select "service"
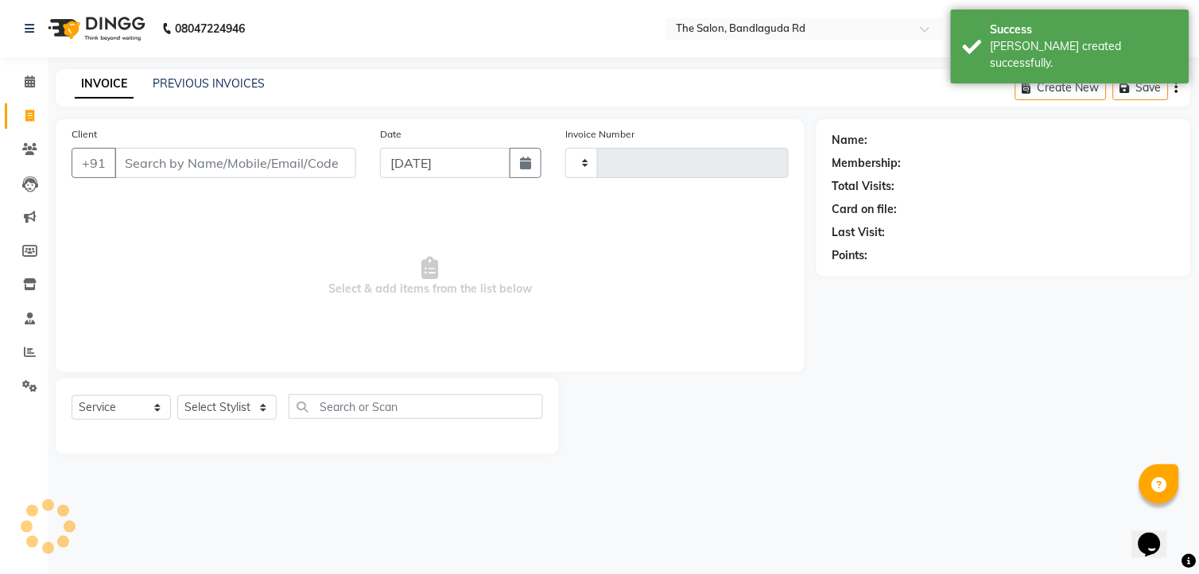
type input "13228"
select select "5198"
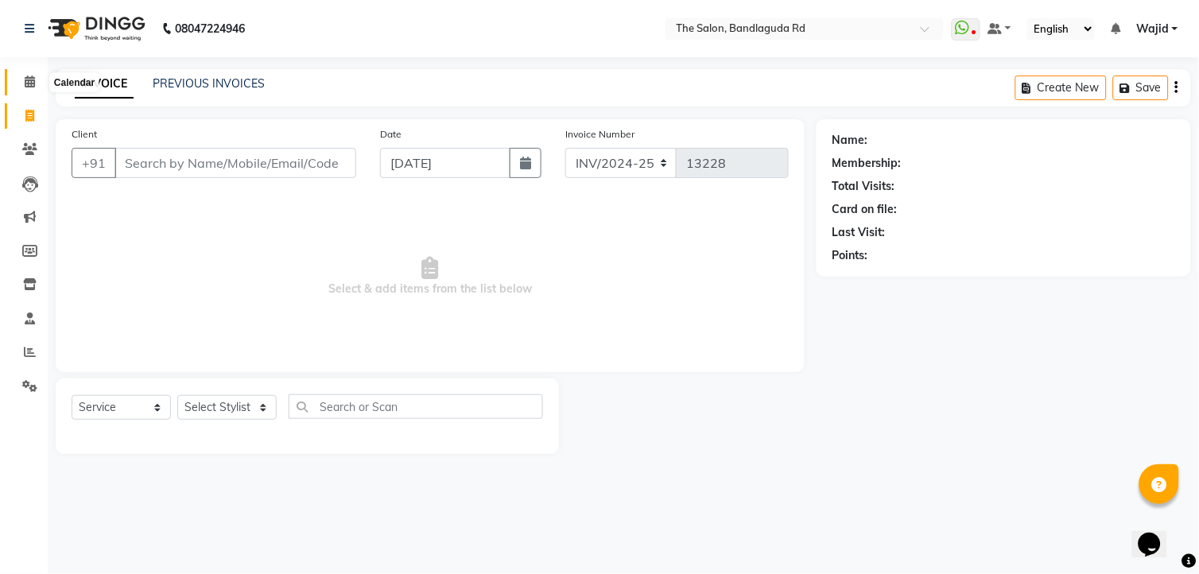
click at [18, 74] on span at bounding box center [30, 82] width 28 height 18
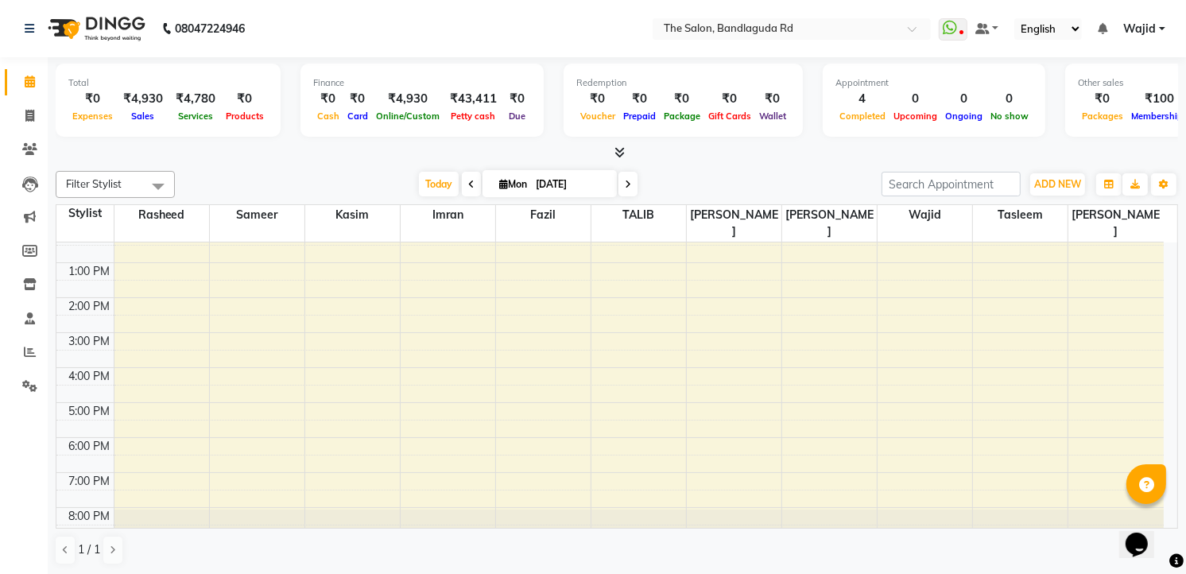
scroll to position [1, 0]
click at [26, 352] on icon at bounding box center [30, 351] width 12 height 12
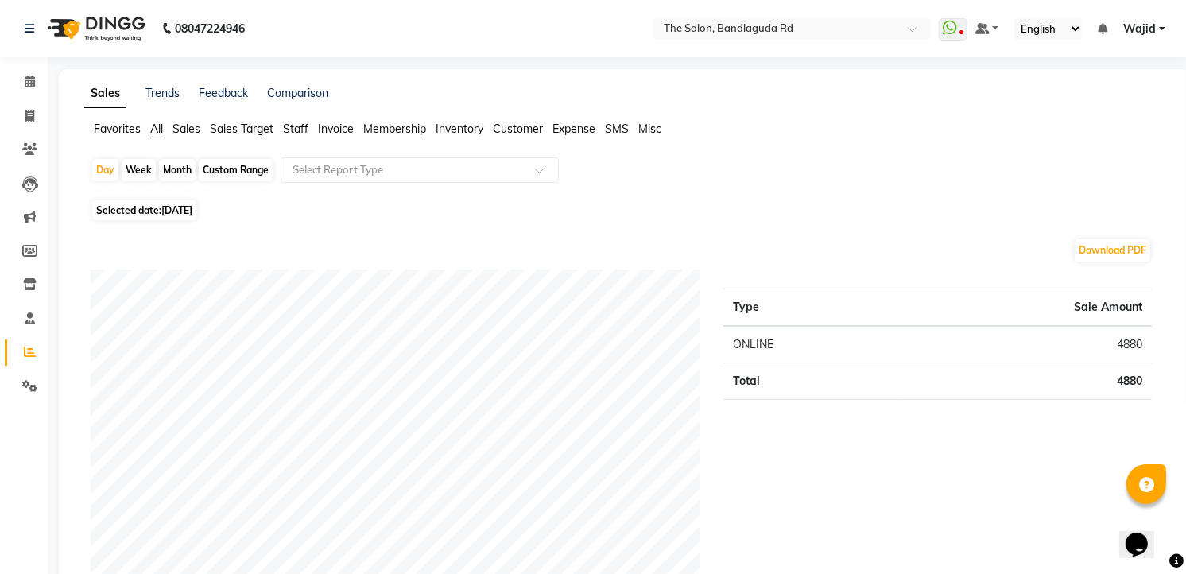
click at [173, 172] on div "Month" at bounding box center [177, 170] width 37 height 22
select select "9"
select select "2025"
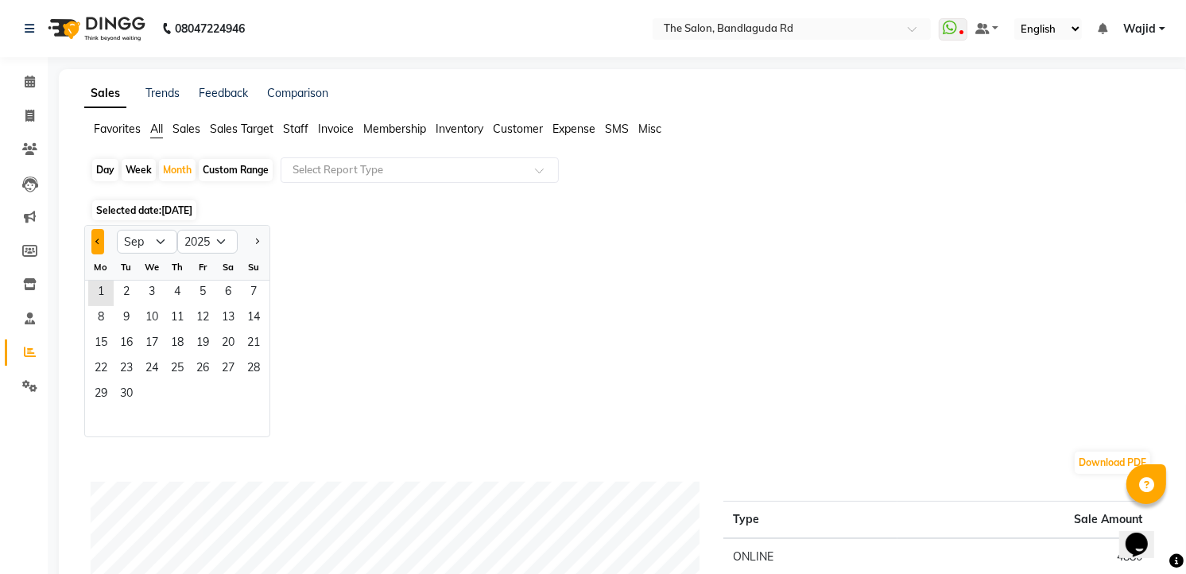
click at [93, 239] on button "Previous month" at bounding box center [97, 241] width 13 height 25
select select "8"
click at [204, 294] on span "1" at bounding box center [202, 293] width 25 height 25
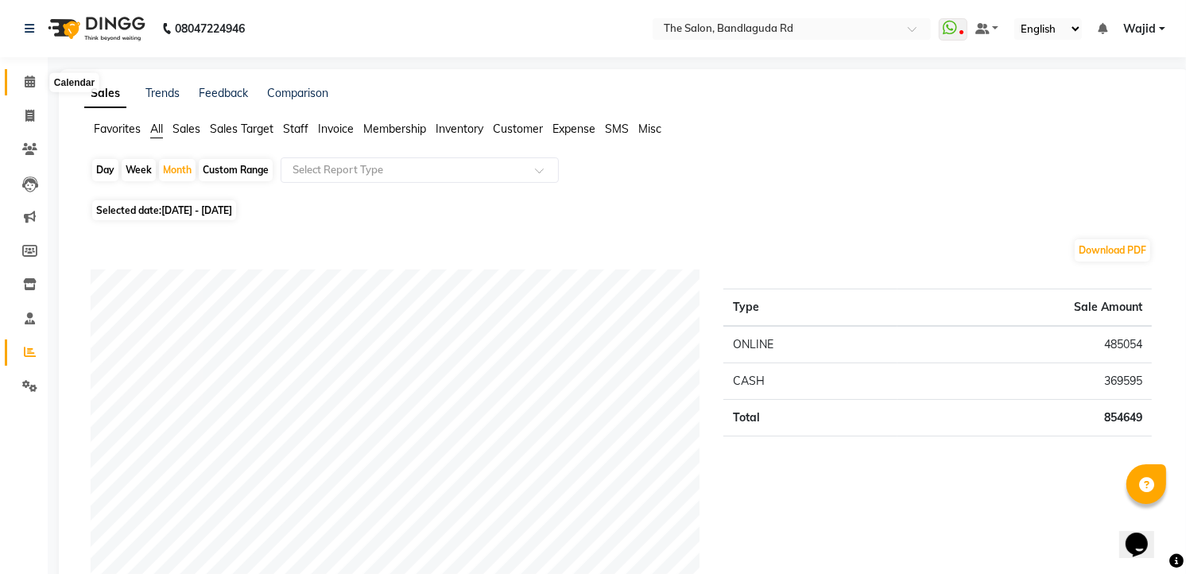
click at [38, 73] on span at bounding box center [30, 82] width 28 height 18
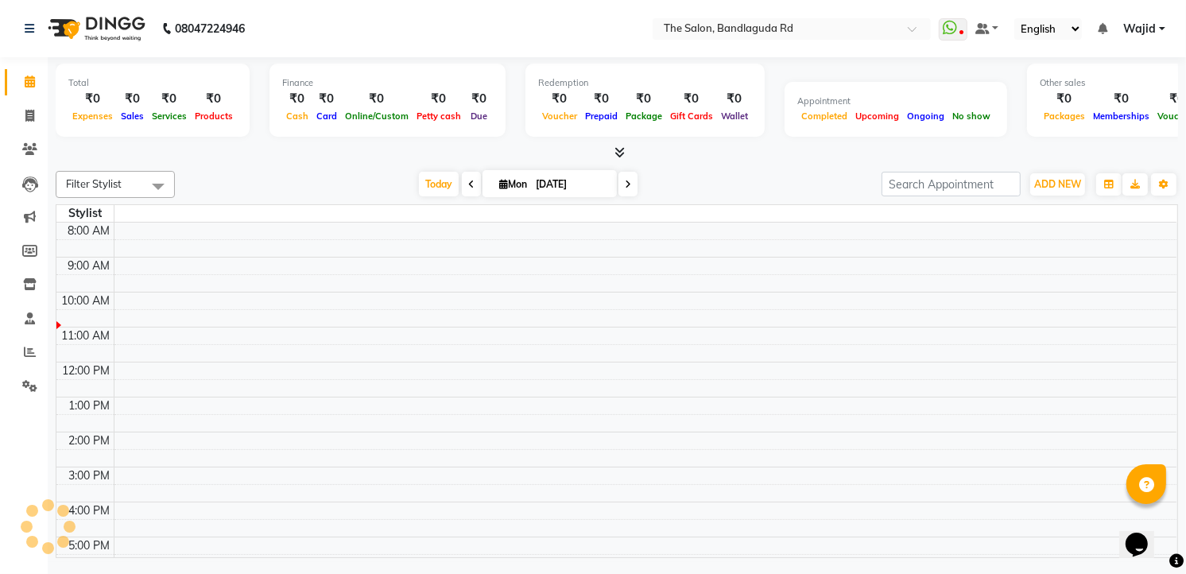
scroll to position [70, 0]
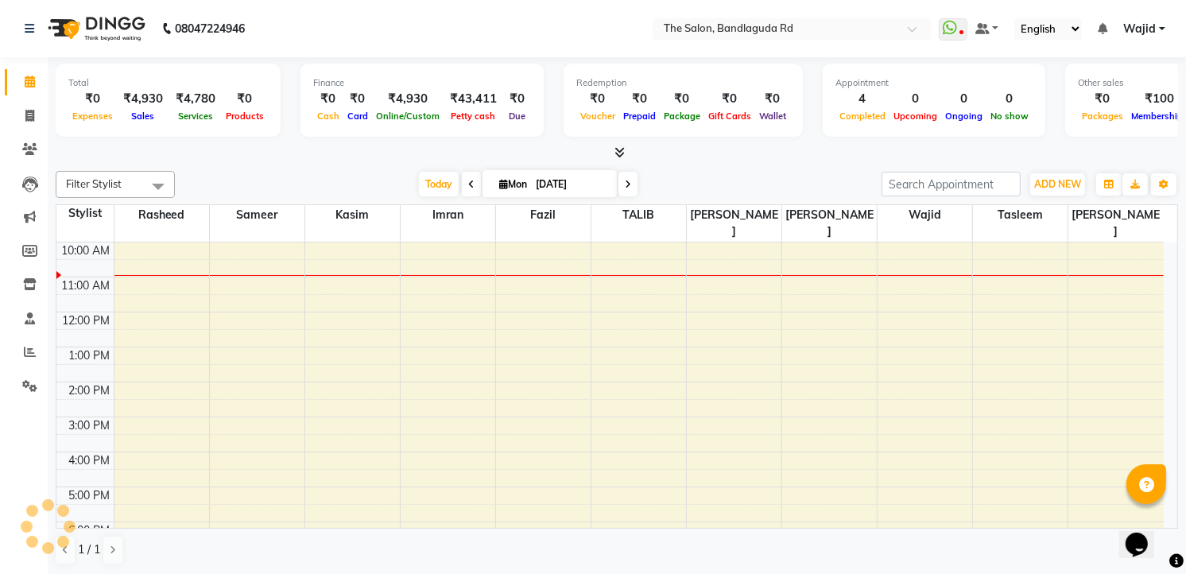
click at [30, 80] on icon at bounding box center [30, 82] width 10 height 12
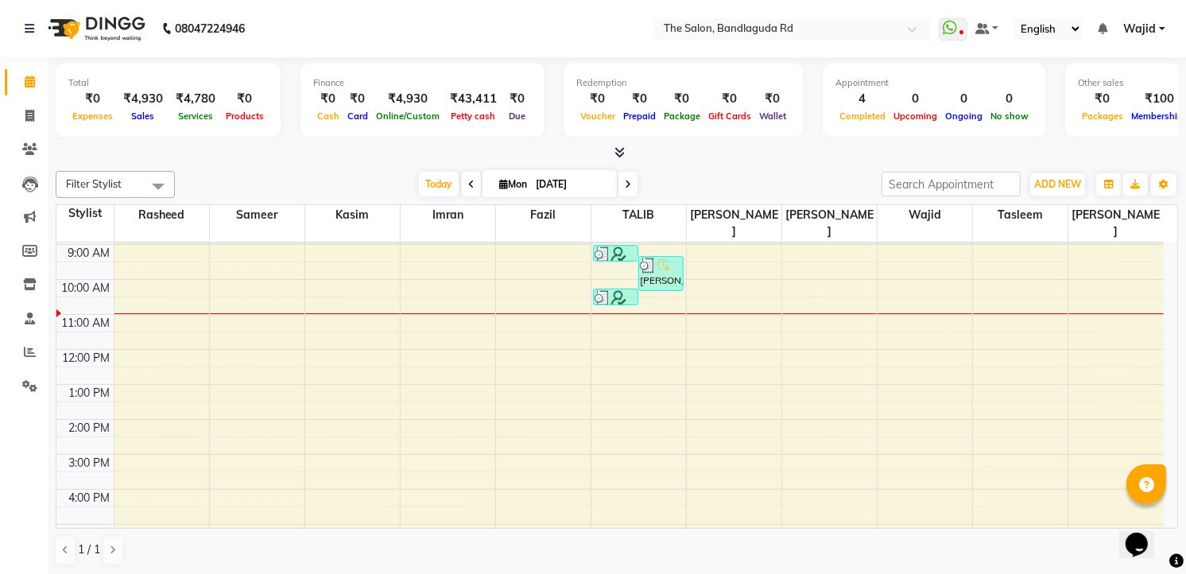
scroll to position [0, 0]
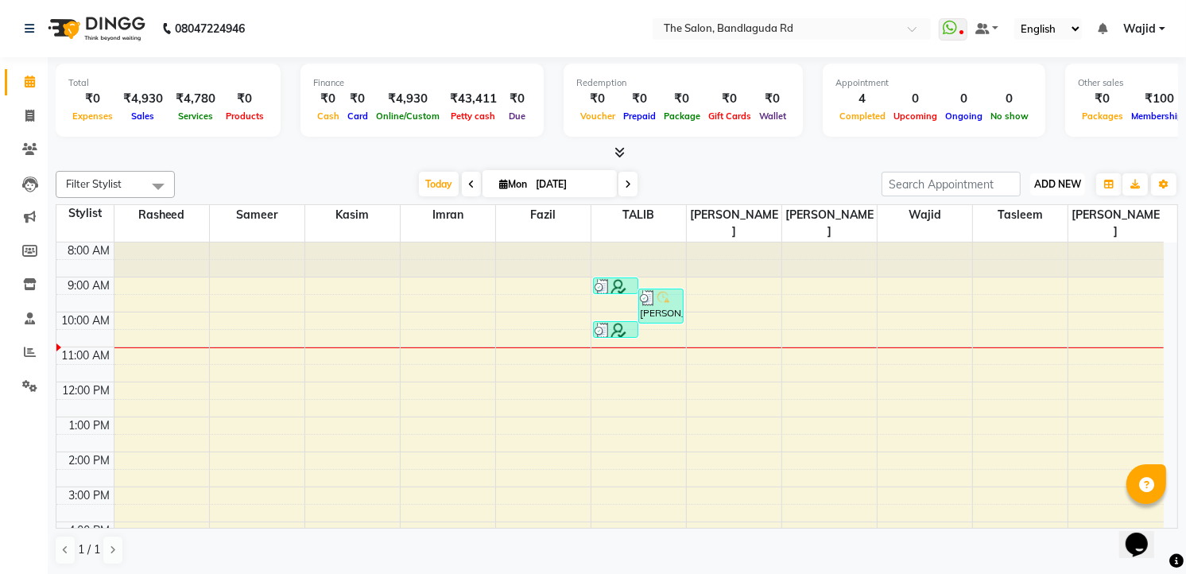
click at [1068, 180] on span "ADD NEW" at bounding box center [1057, 184] width 47 height 12
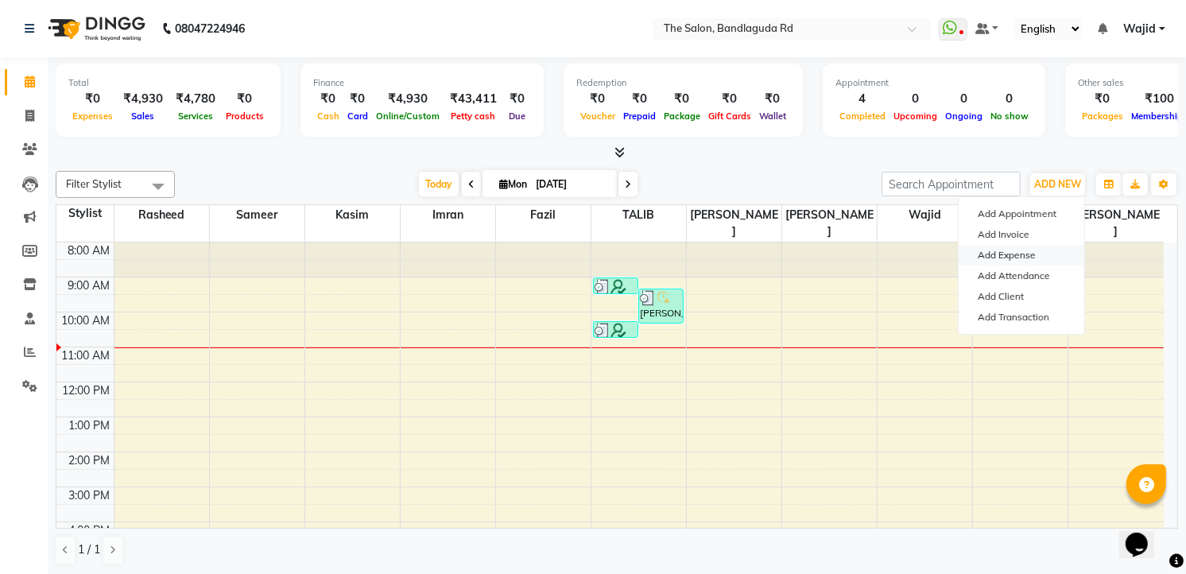
click at [1050, 252] on link "Add Expense" at bounding box center [1022, 255] width 126 height 21
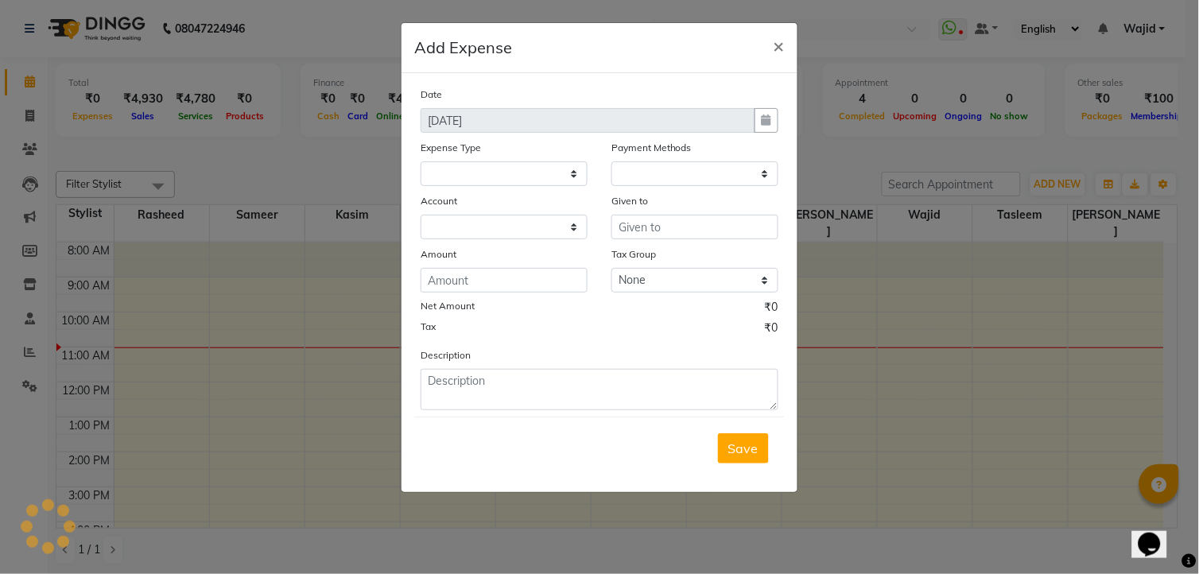
select select
select select "1"
select select "3232"
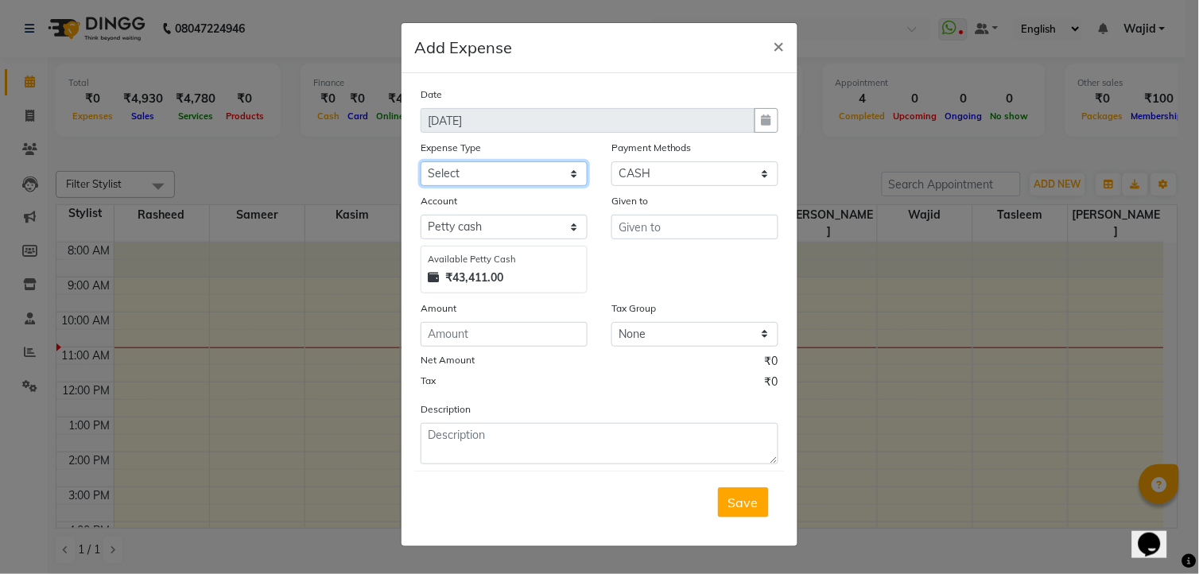
click at [564, 178] on select "Select Advance Salary [PERSON_NAME] bhai [PERSON_NAME] bhai chitti [DATE] Auto …" at bounding box center [504, 173] width 167 height 25
select select "5649"
click at [421, 161] on select "Select Advance Salary [PERSON_NAME] bhai [PERSON_NAME] bhai chitti [DATE] Auto …" at bounding box center [504, 173] width 167 height 25
click at [713, 225] on input "text" at bounding box center [694, 227] width 167 height 25
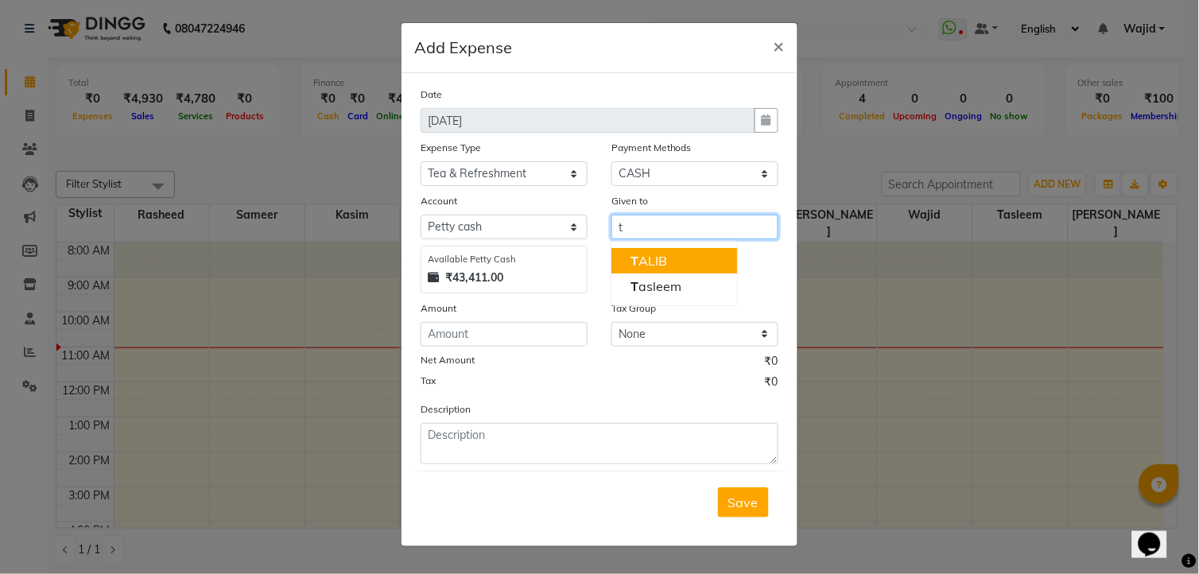
click at [661, 264] on ngb-highlight "T ALIB" at bounding box center [648, 261] width 37 height 16
type input "TALIB"
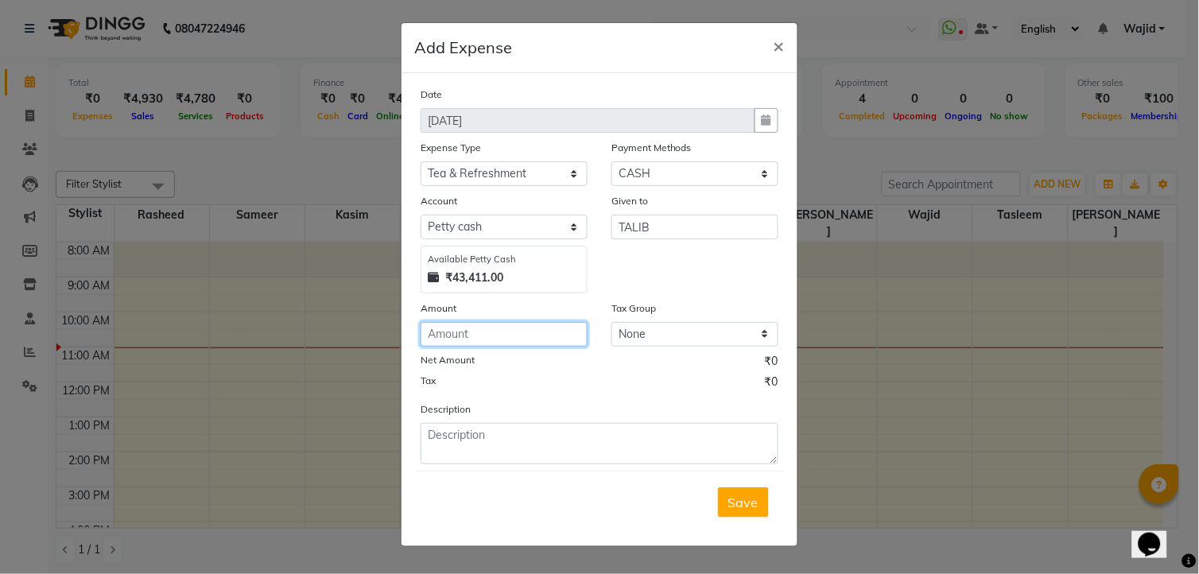
click at [471, 330] on input "number" at bounding box center [504, 334] width 167 height 25
click at [435, 342] on input "number" at bounding box center [504, 334] width 167 height 25
type input "50"
click at [743, 501] on span "Save" at bounding box center [743, 502] width 30 height 16
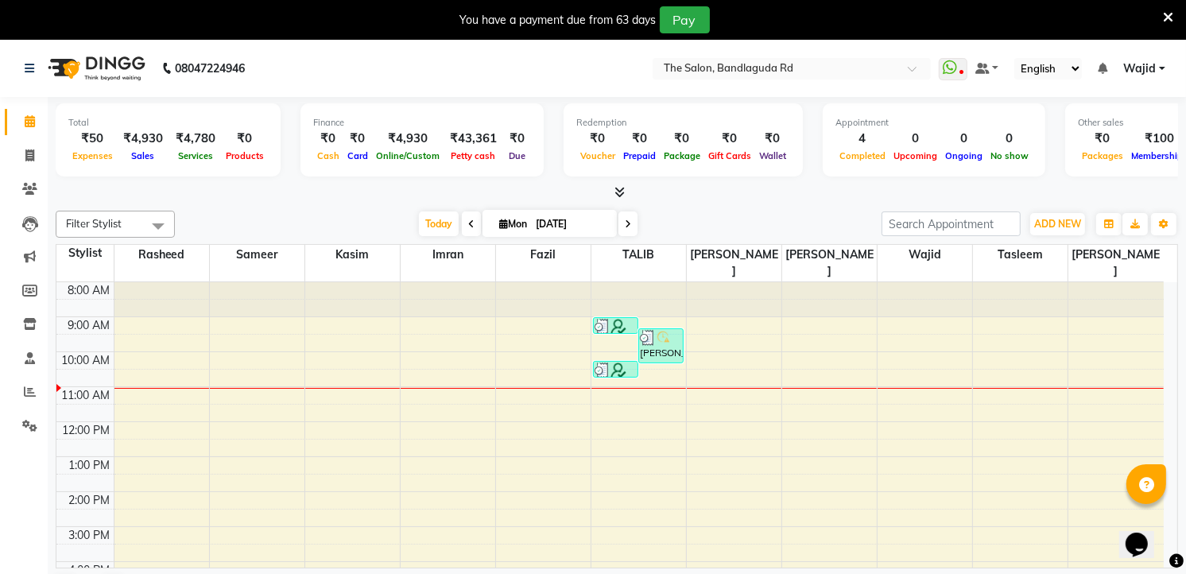
click at [929, 8] on div "You have a payment due from 63 days Pay" at bounding box center [584, 19] width 1157 height 27
click at [25, 126] on icon at bounding box center [30, 121] width 10 height 12
click at [468, 223] on icon at bounding box center [471, 224] width 6 height 10
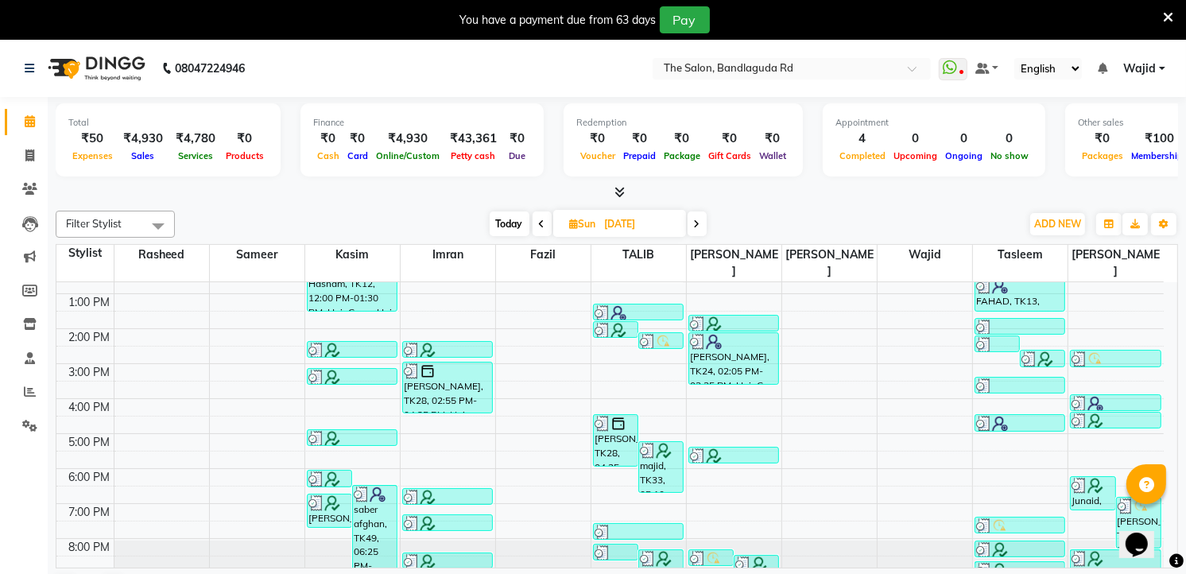
scroll to position [41, 0]
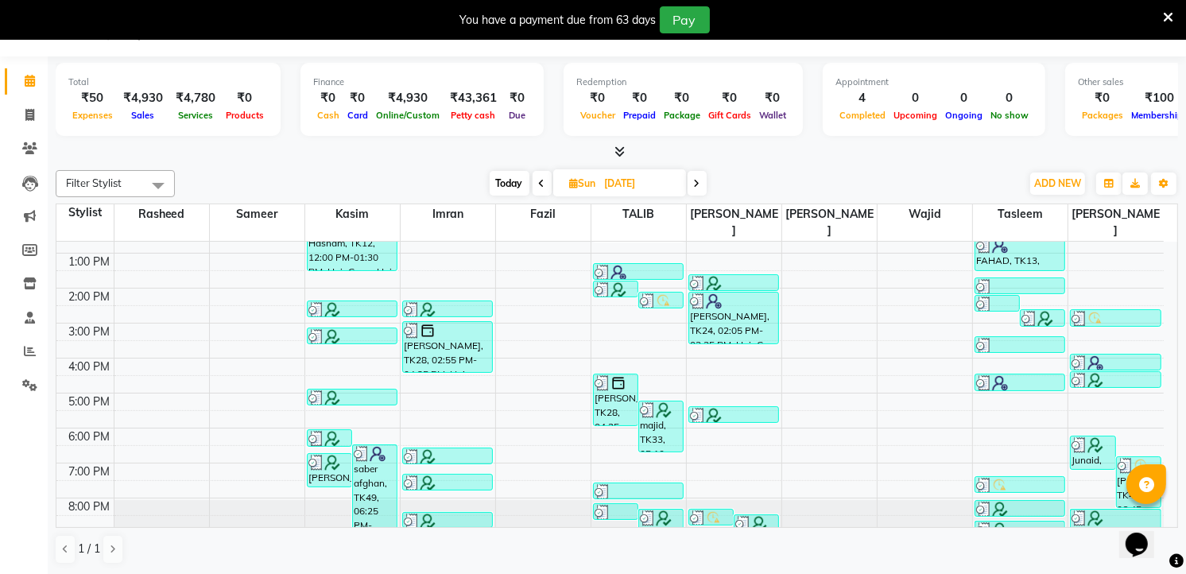
click at [696, 179] on icon at bounding box center [697, 184] width 6 height 10
type input "[DATE]"
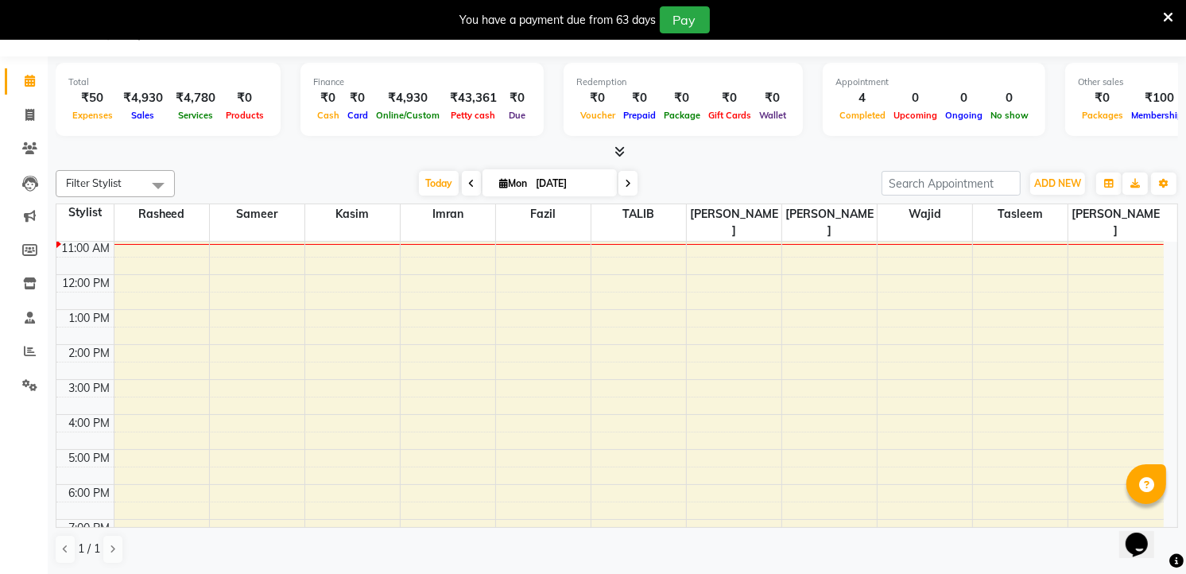
scroll to position [0, 0]
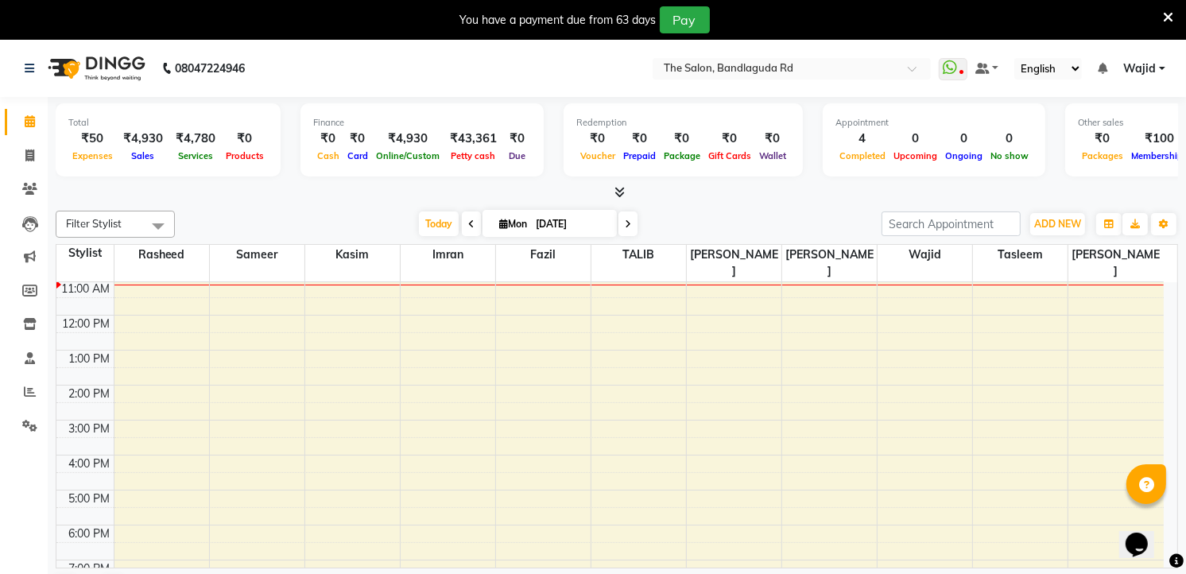
click at [1170, 10] on icon at bounding box center [1168, 17] width 10 height 14
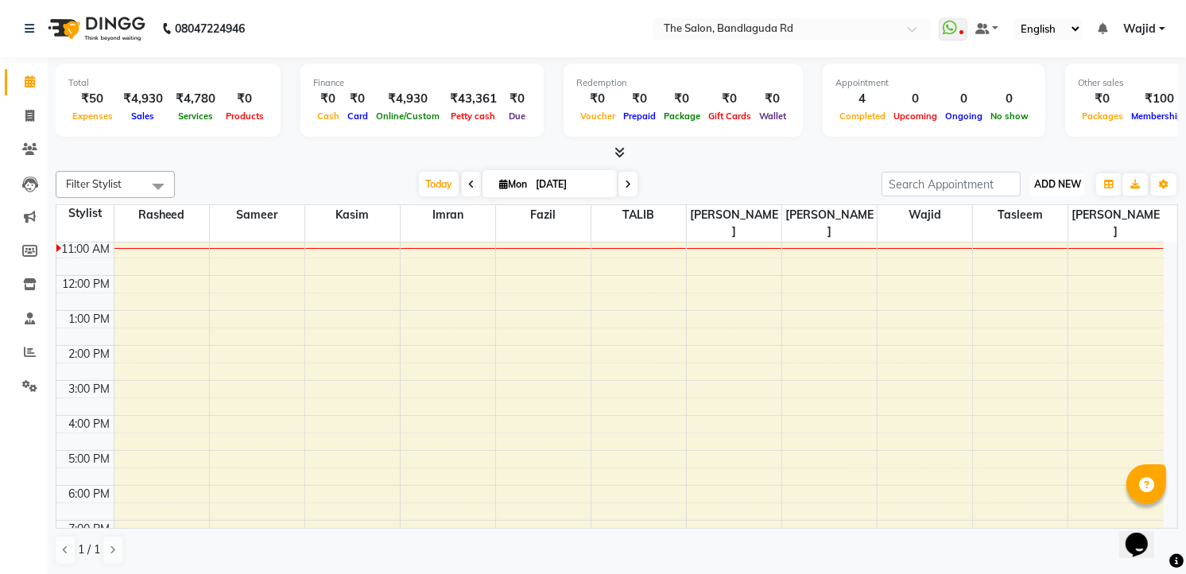
click at [1057, 178] on span "ADD NEW" at bounding box center [1057, 184] width 47 height 12
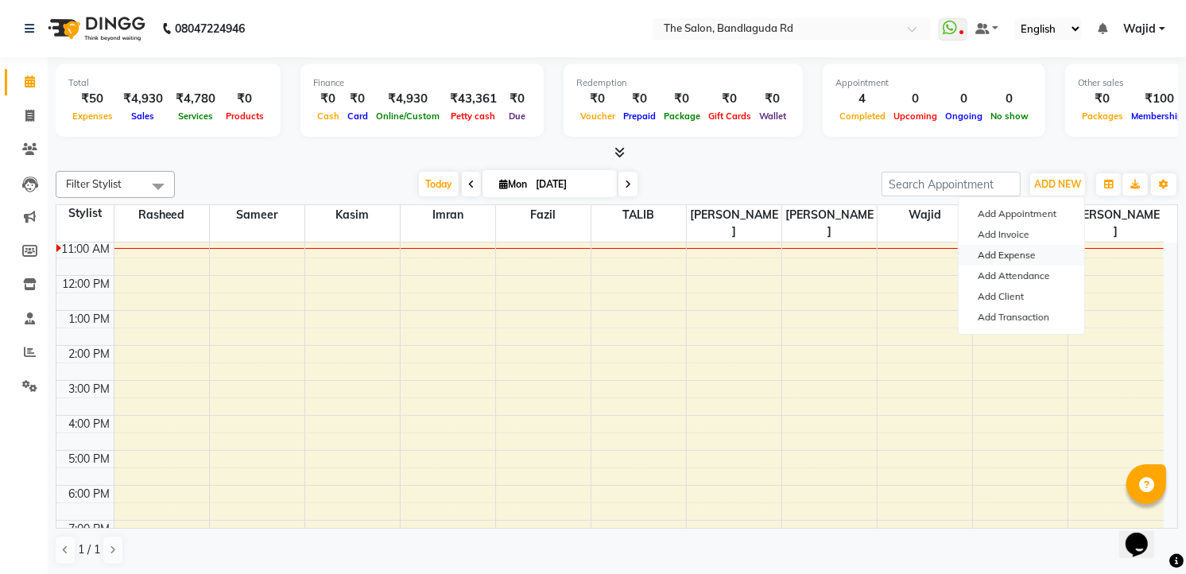
click at [1021, 253] on link "Add Expense" at bounding box center [1022, 255] width 126 height 21
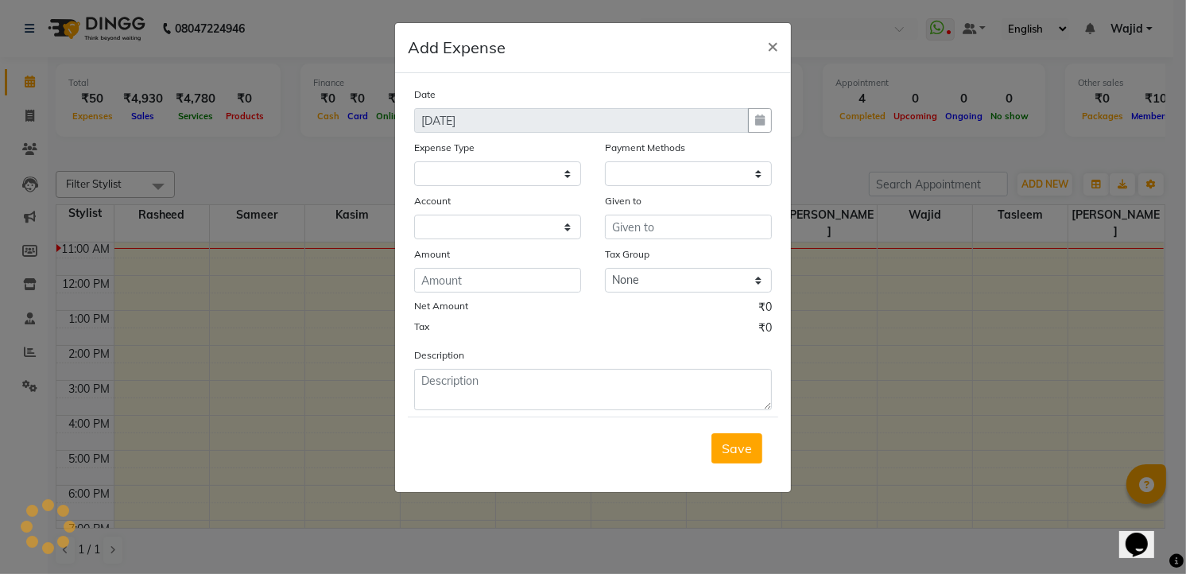
select select
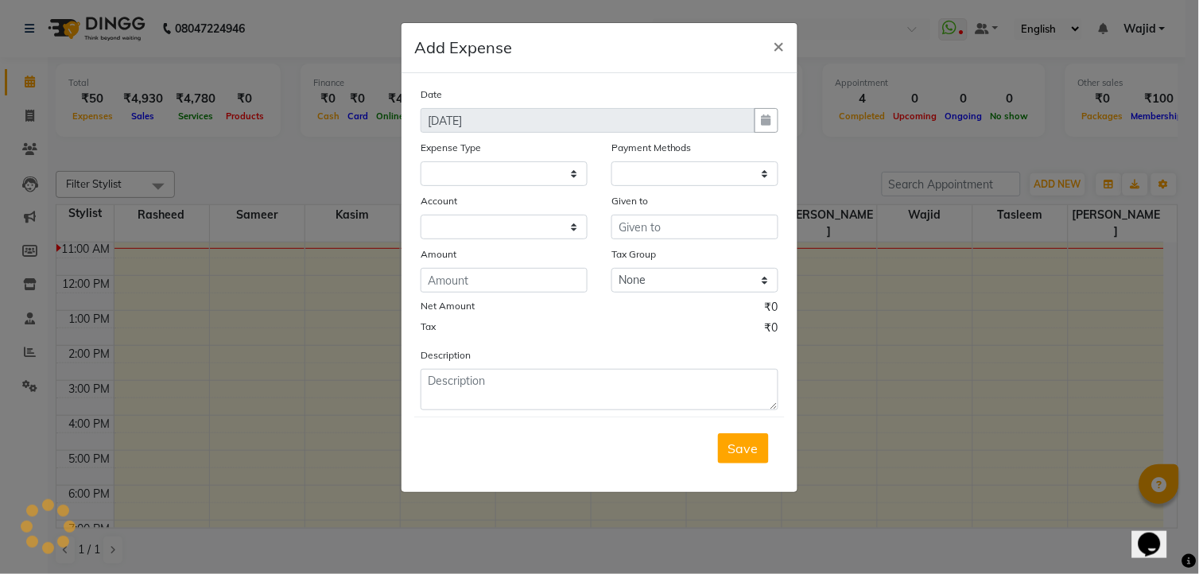
select select "1"
select select "3232"
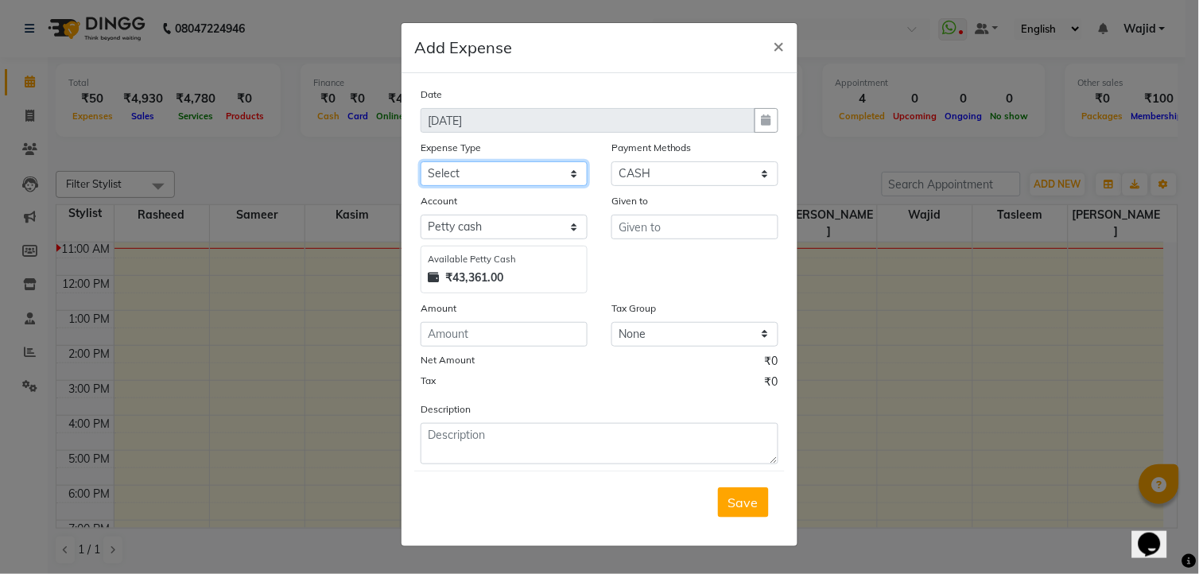
click at [494, 176] on select "Select Advance Salary [PERSON_NAME] bhai [PERSON_NAME] bhai chitti [DATE] Auto …" at bounding box center [504, 173] width 167 height 25
select select "5649"
click at [421, 161] on select "Select Advance Salary [PERSON_NAME] bhai [PERSON_NAME] bhai chitti [DATE] Auto …" at bounding box center [504, 173] width 167 height 25
click at [663, 237] on input "text" at bounding box center [694, 227] width 167 height 25
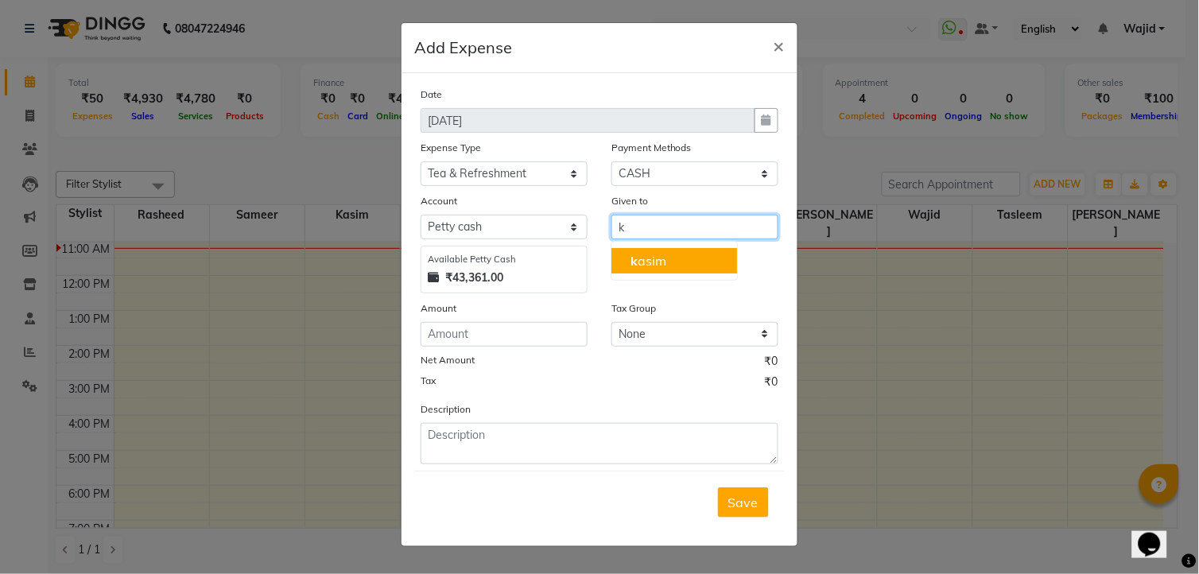
click at [668, 267] on button "k asim" at bounding box center [674, 260] width 126 height 25
type input "kasim"
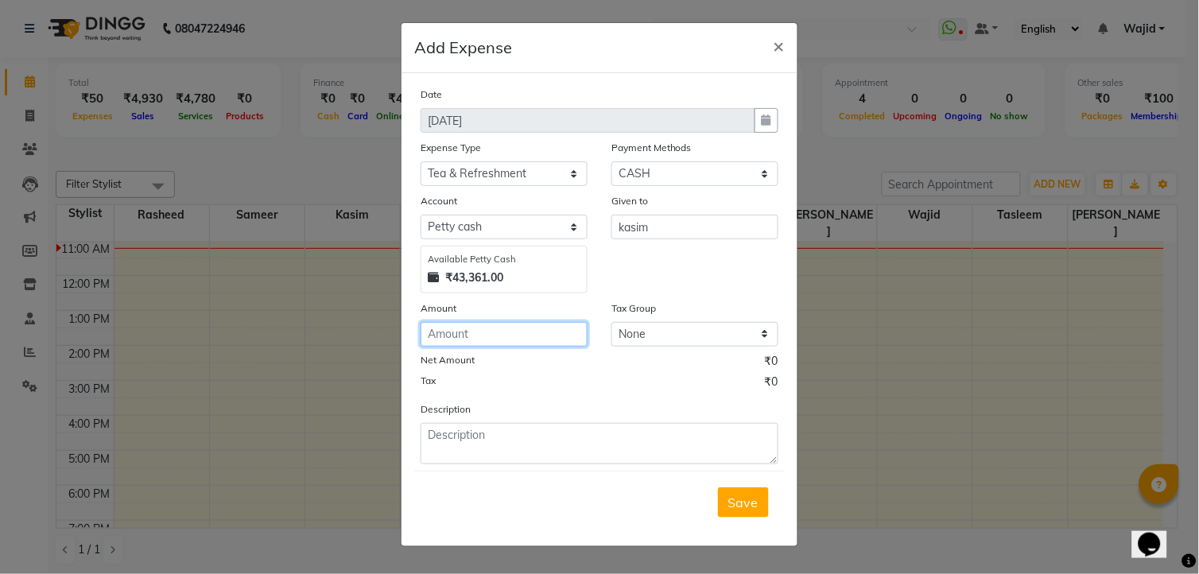
click at [558, 331] on input "number" at bounding box center [504, 334] width 167 height 25
type input "50"
click at [756, 507] on span "Save" at bounding box center [743, 502] width 30 height 16
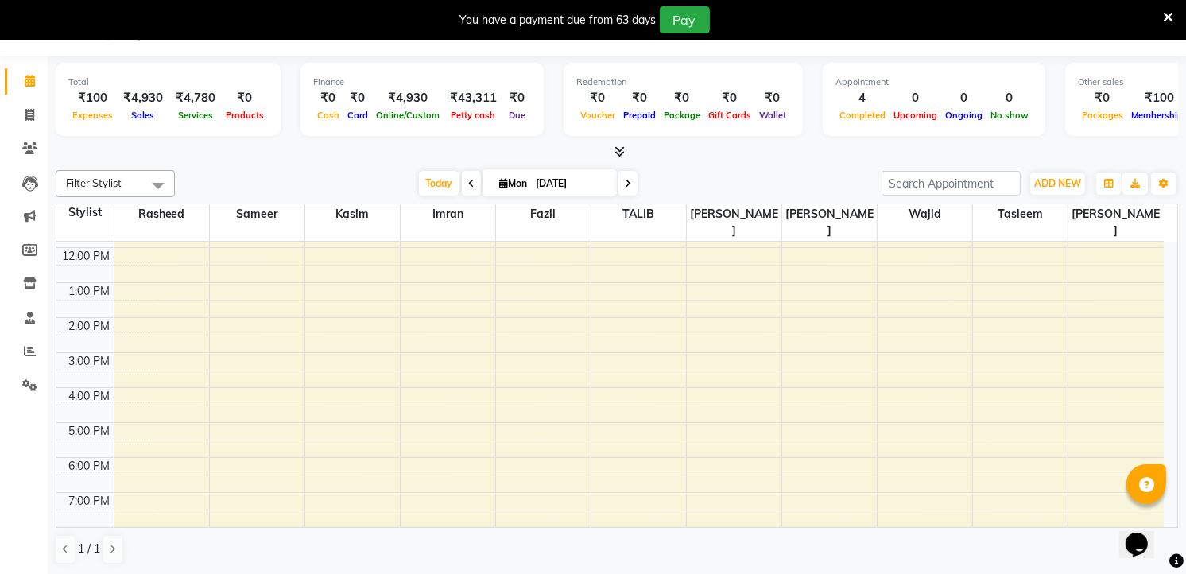
scroll to position [154, 0]
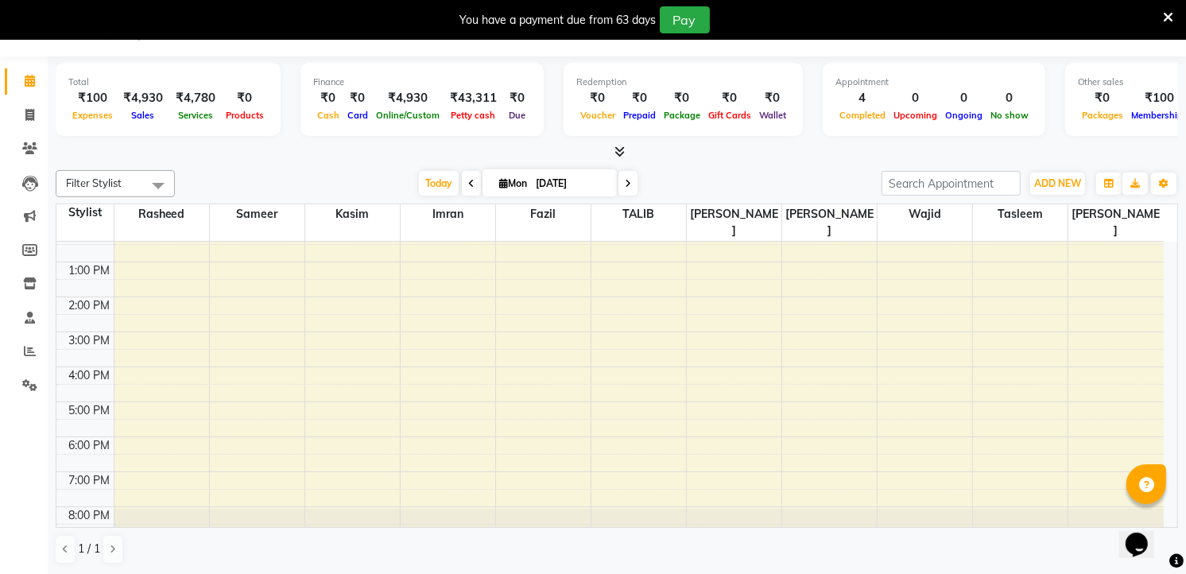
click at [1171, 16] on icon at bounding box center [1168, 17] width 10 height 14
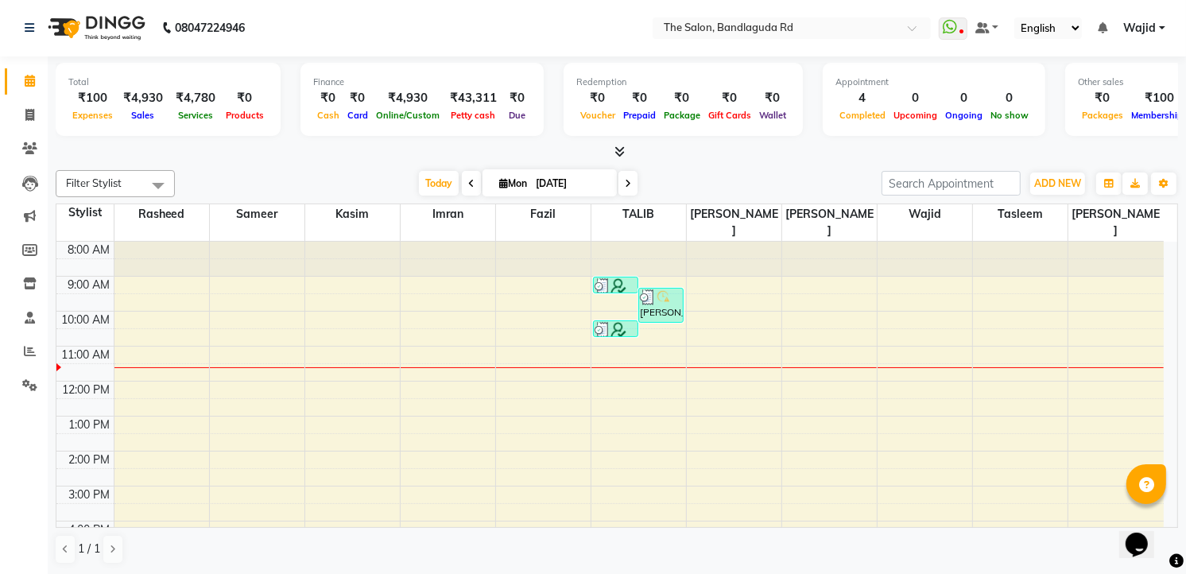
scroll to position [0, 0]
